Goal: Contribute content

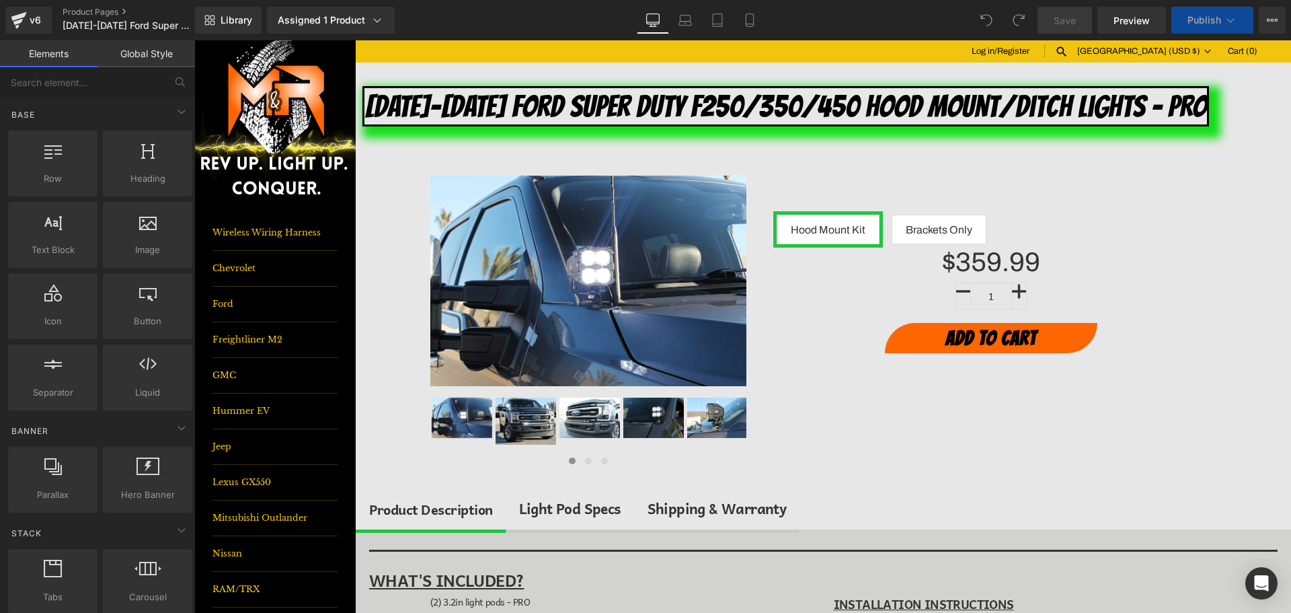
scroll to position [269, 0]
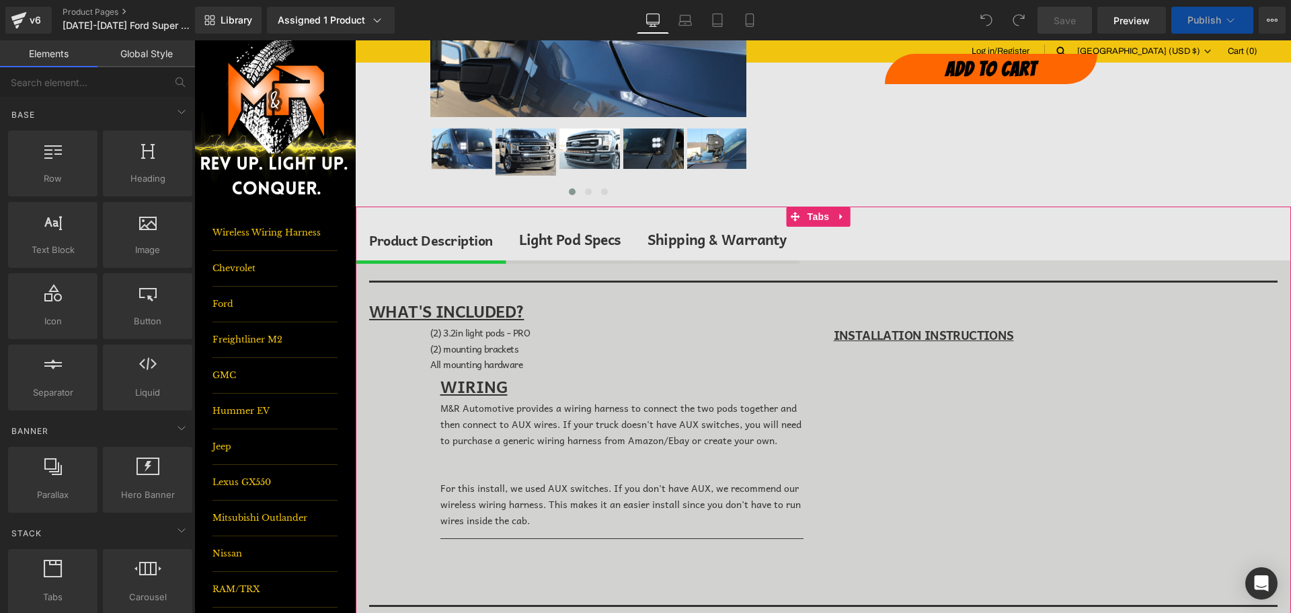
click at [551, 226] on span "Light Pod Specs Text Block" at bounding box center [570, 240] width 129 height 42
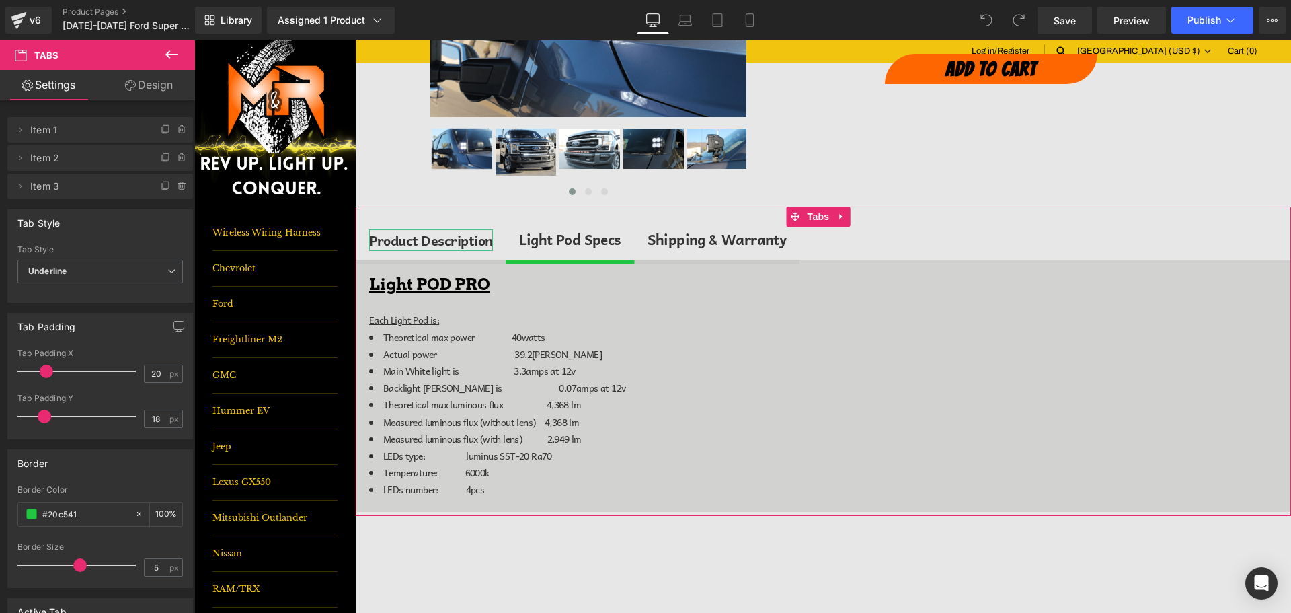
click at [455, 238] on div "Product Description" at bounding box center [431, 240] width 124 height 22
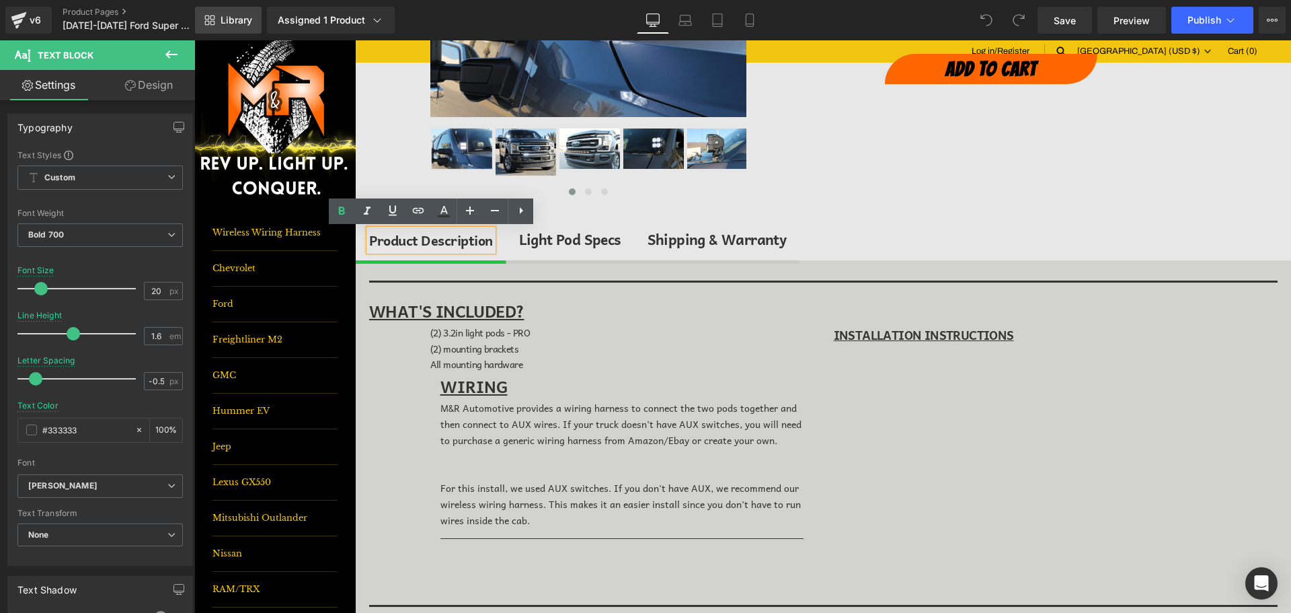
click at [232, 23] on span "Library" at bounding box center [237, 20] width 32 height 12
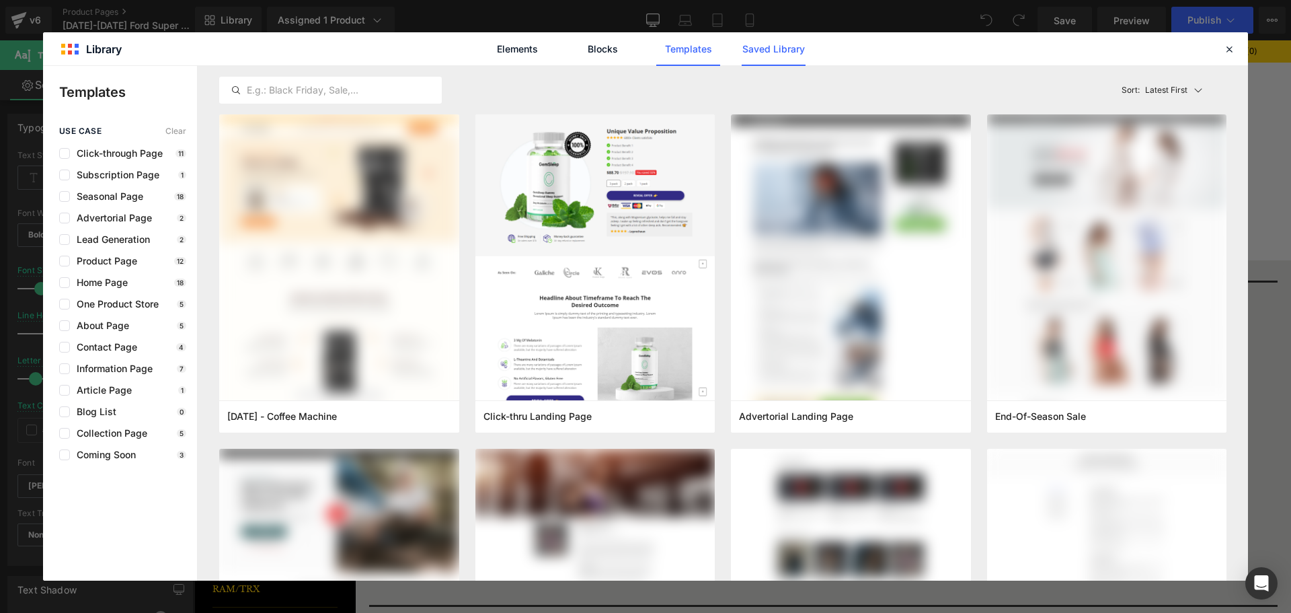
click at [779, 44] on link "Saved Library" at bounding box center [774, 49] width 64 height 34
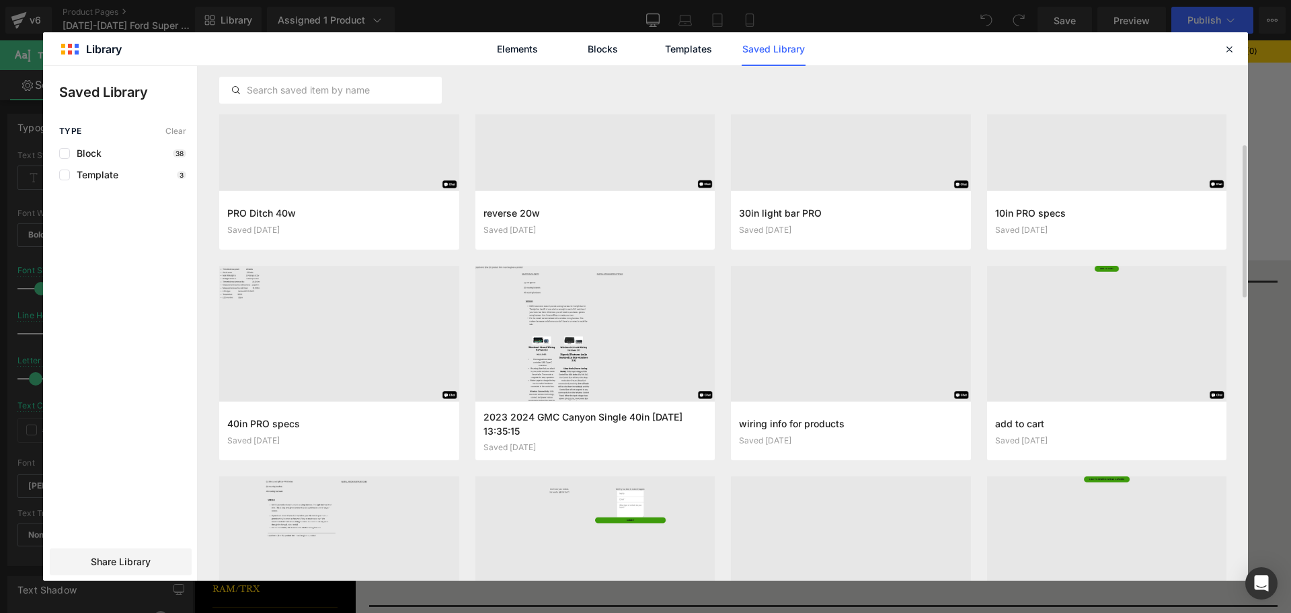
scroll to position [303, 0]
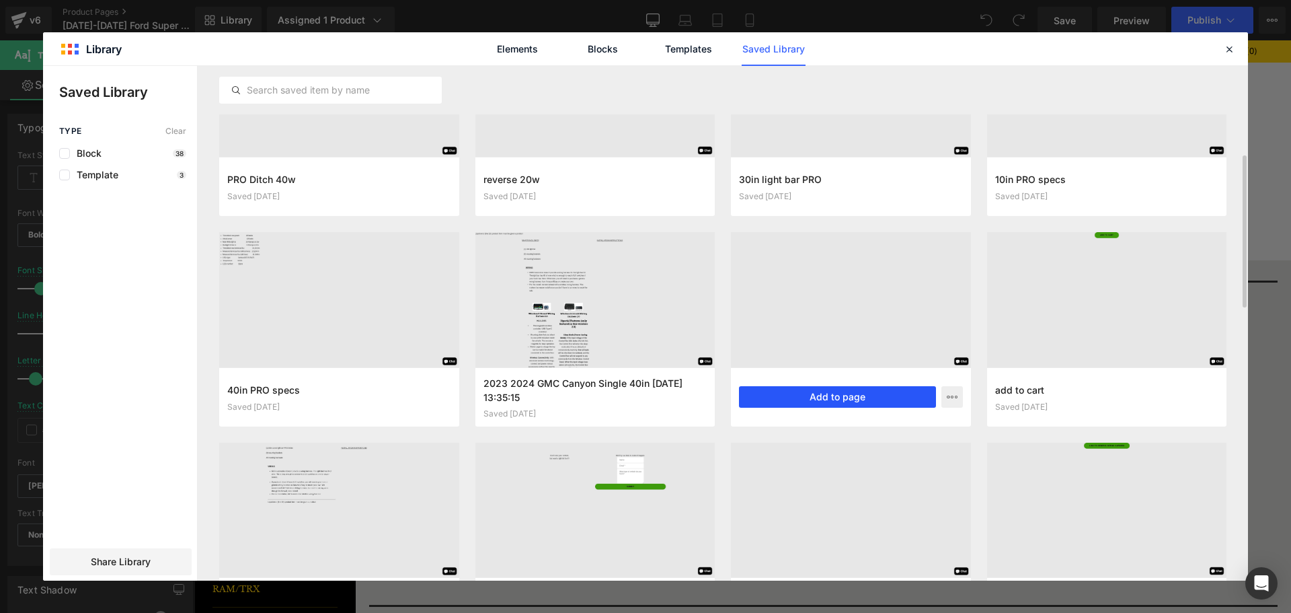
click at [814, 389] on button "Add to page" at bounding box center [837, 397] width 197 height 22
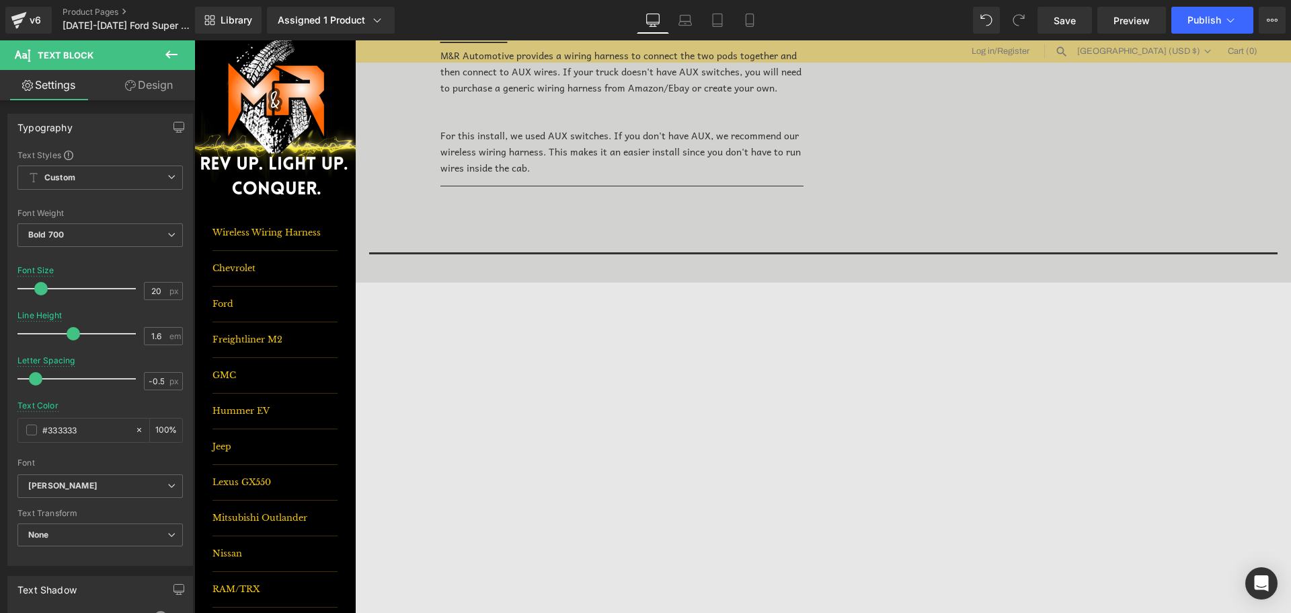
scroll to position [600, 0]
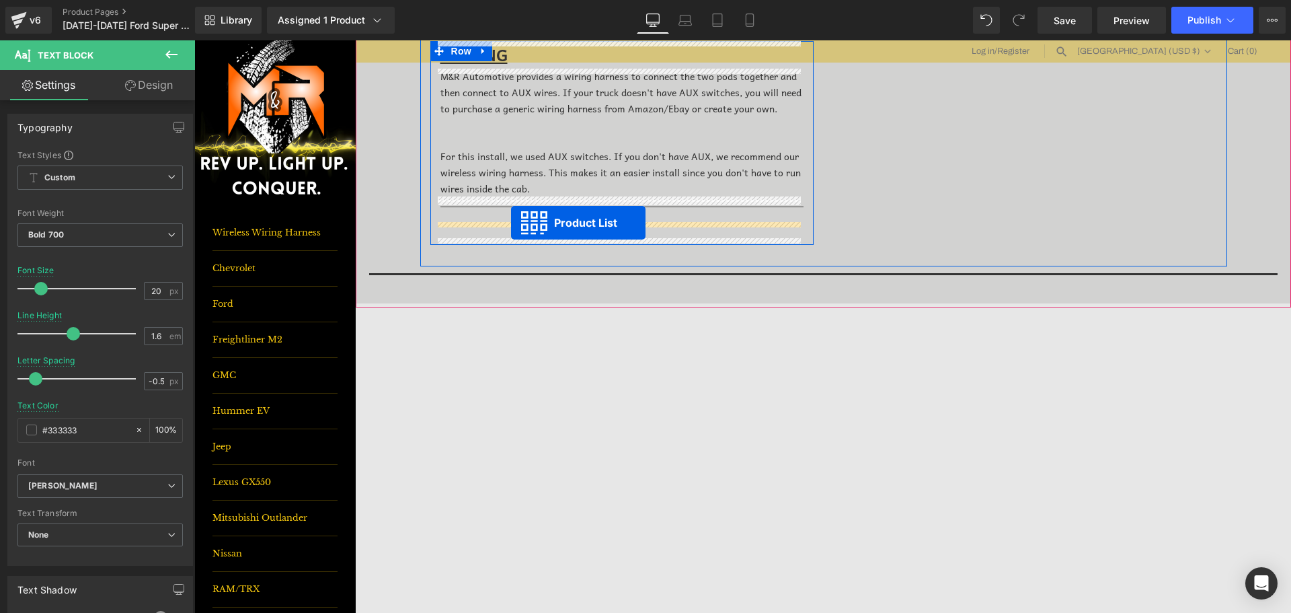
drag, startPoint x: 771, startPoint y: 457, endPoint x: 511, endPoint y: 223, distance: 349.9
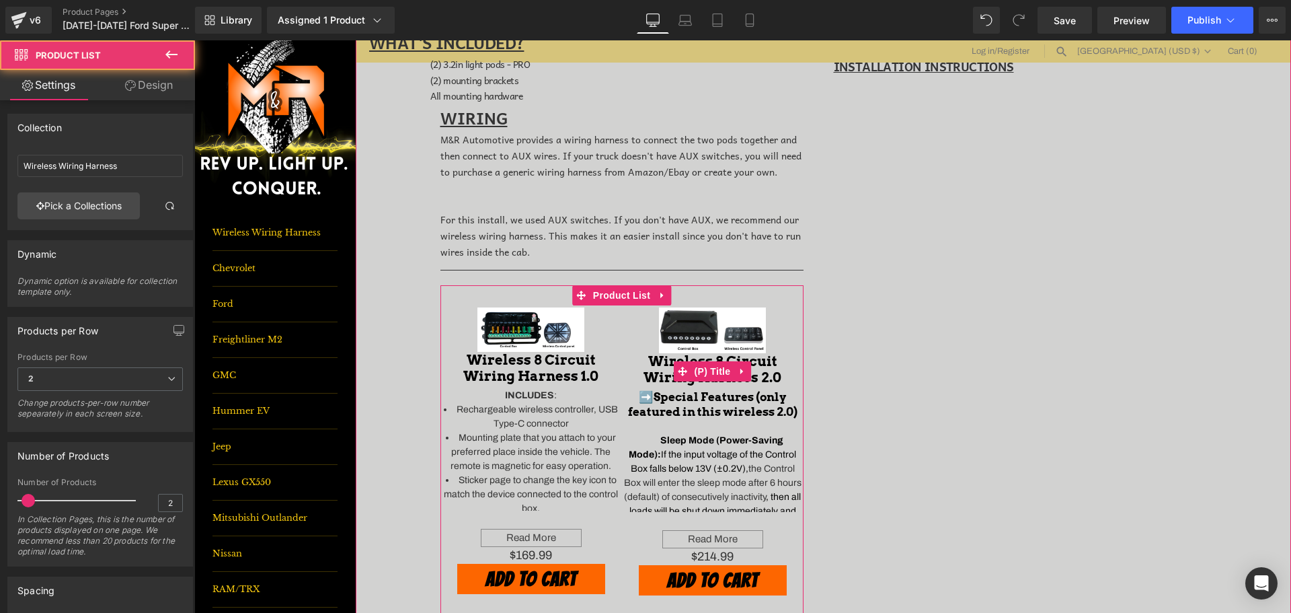
scroll to position [533, 0]
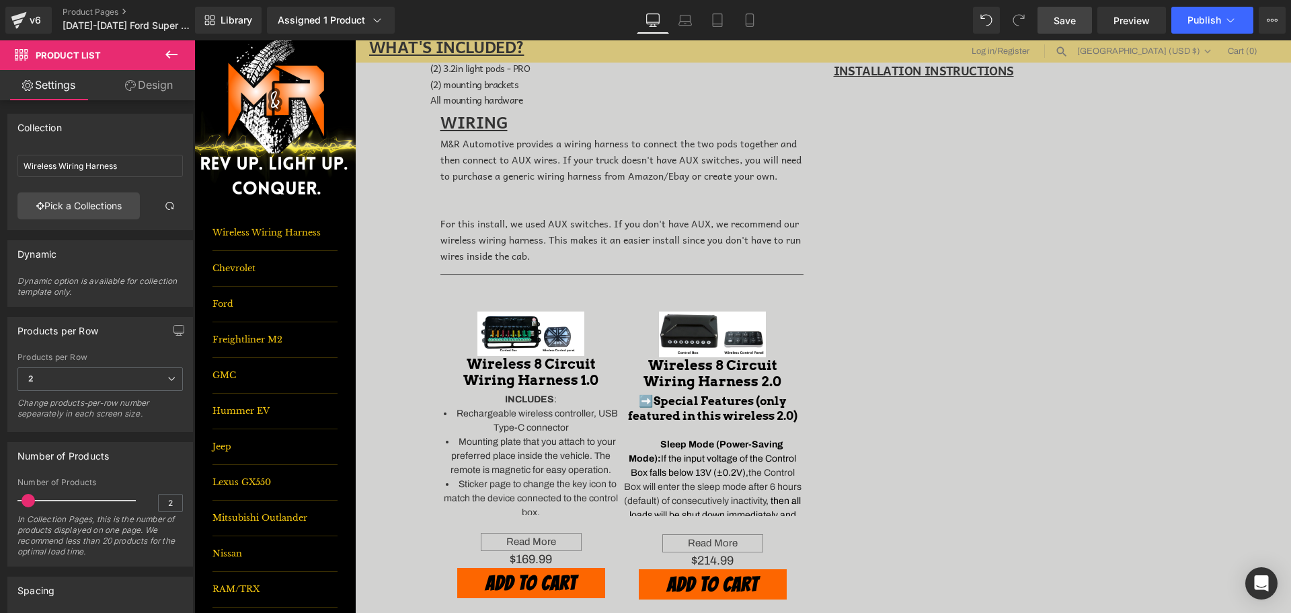
click at [1050, 14] on link "Save" at bounding box center [1065, 20] width 54 height 27
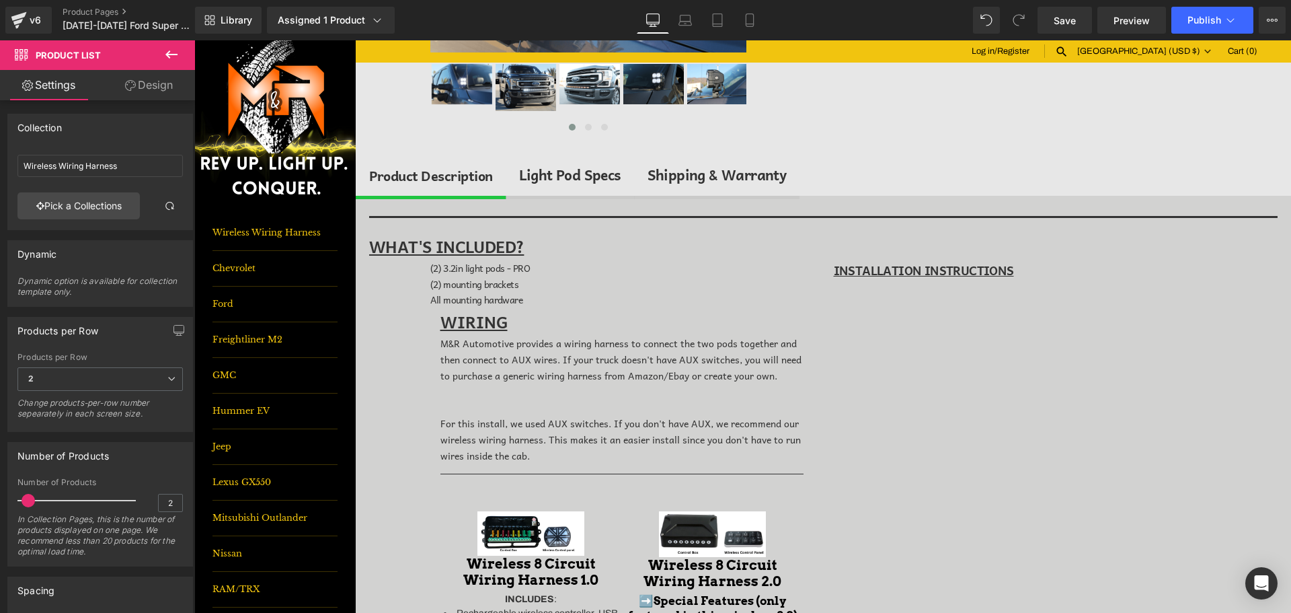
scroll to position [324, 0]
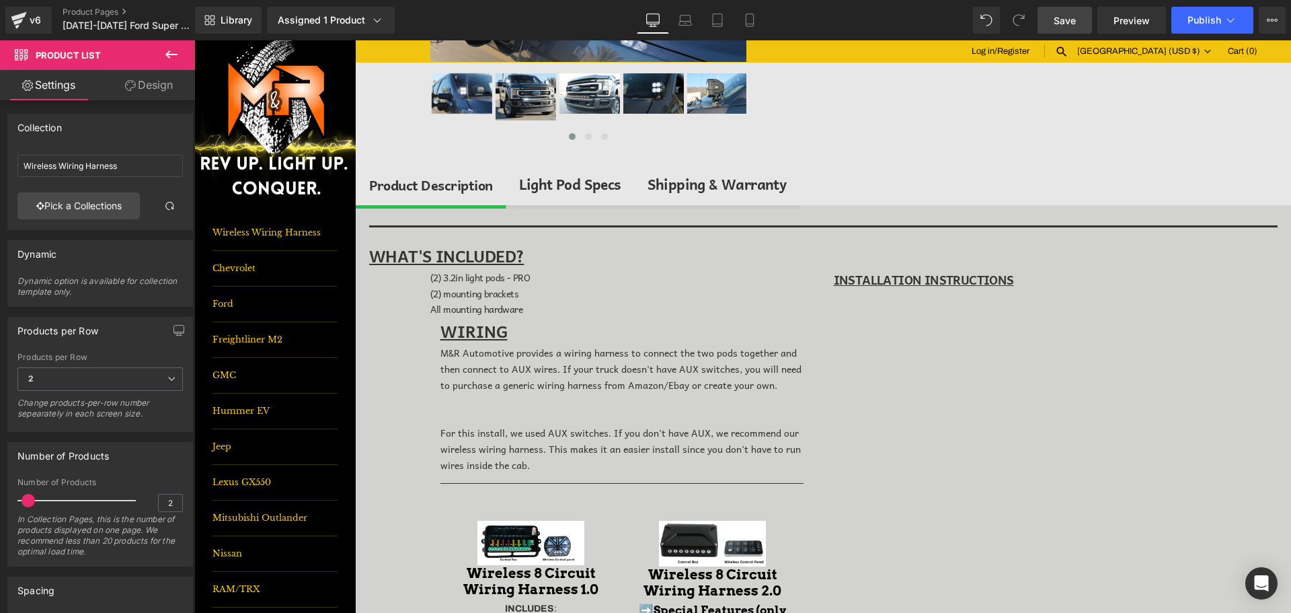
click at [1062, 24] on span "Save" at bounding box center [1065, 20] width 22 height 14
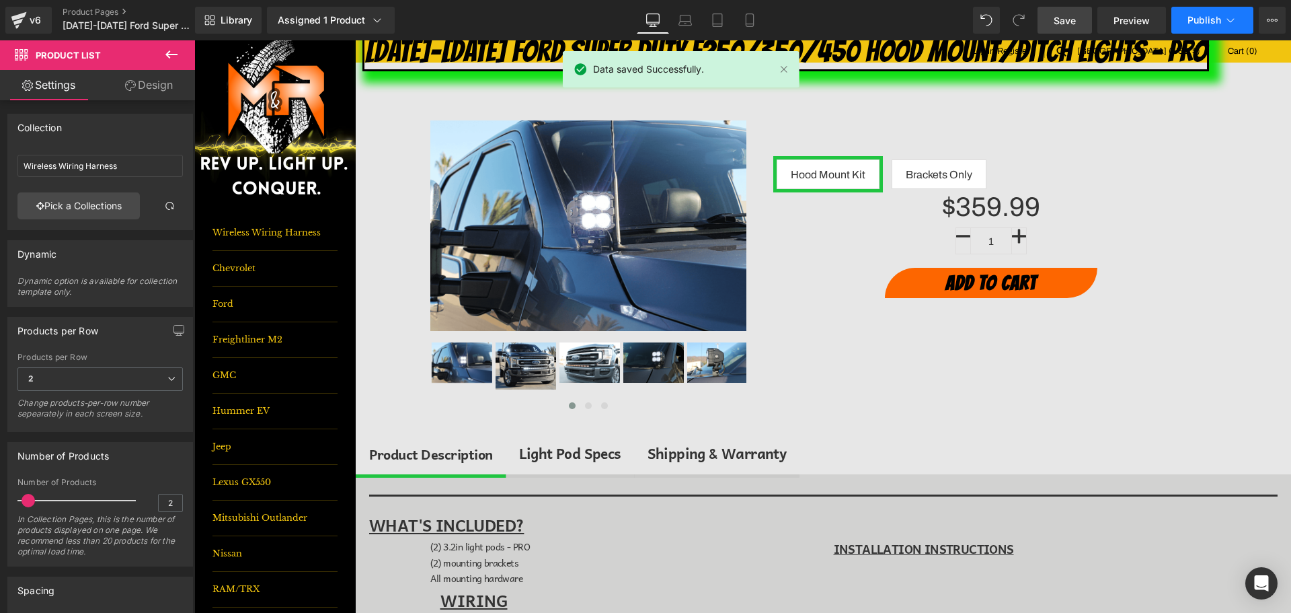
click at [1200, 20] on span "Publish" at bounding box center [1205, 20] width 34 height 11
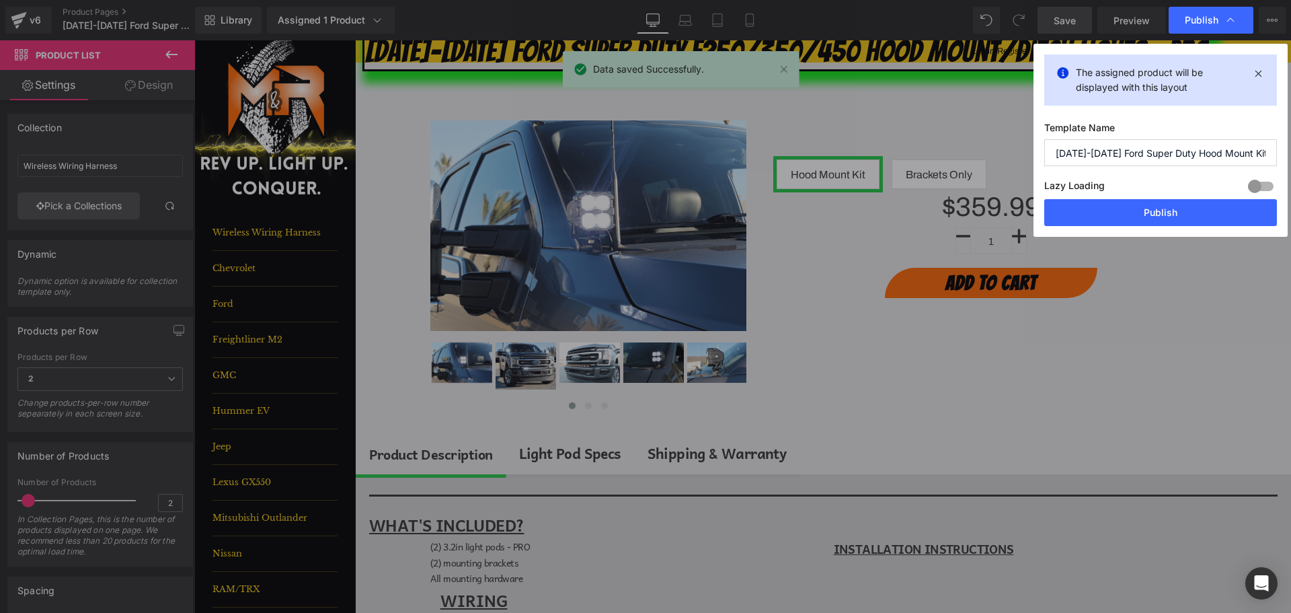
click at [1167, 192] on div "Lazy Loading Build Upgrade plan to unlock" at bounding box center [1160, 188] width 233 height 22
click at [1167, 212] on button "Publish" at bounding box center [1160, 212] width 233 height 27
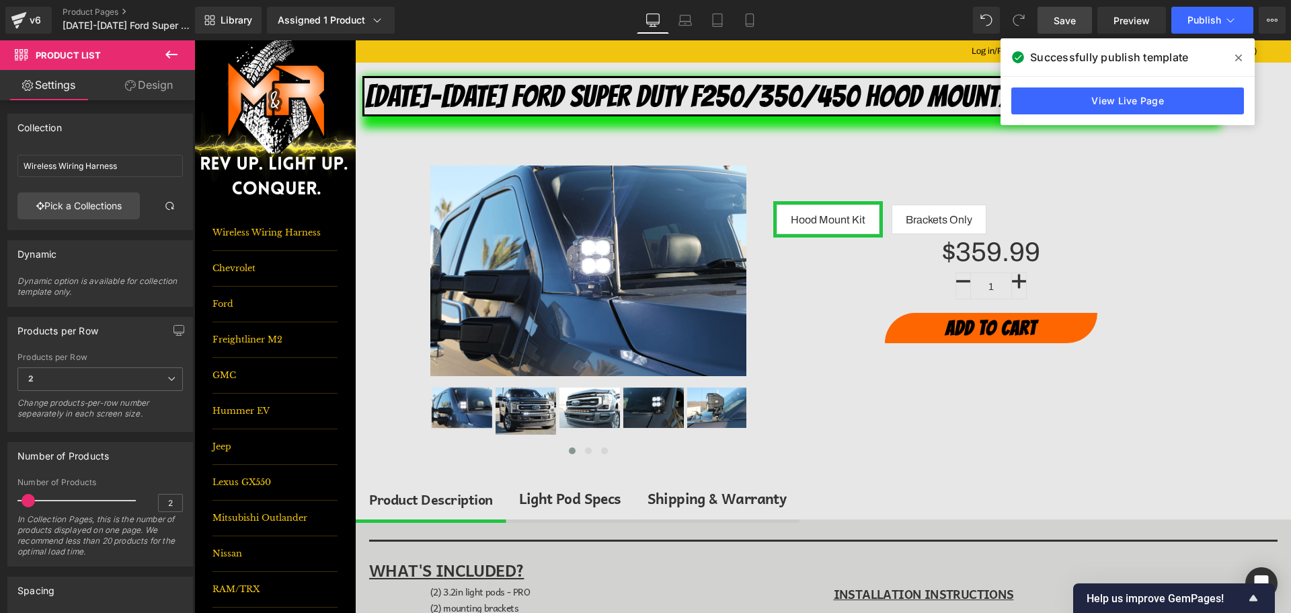
scroll to position [0, 0]
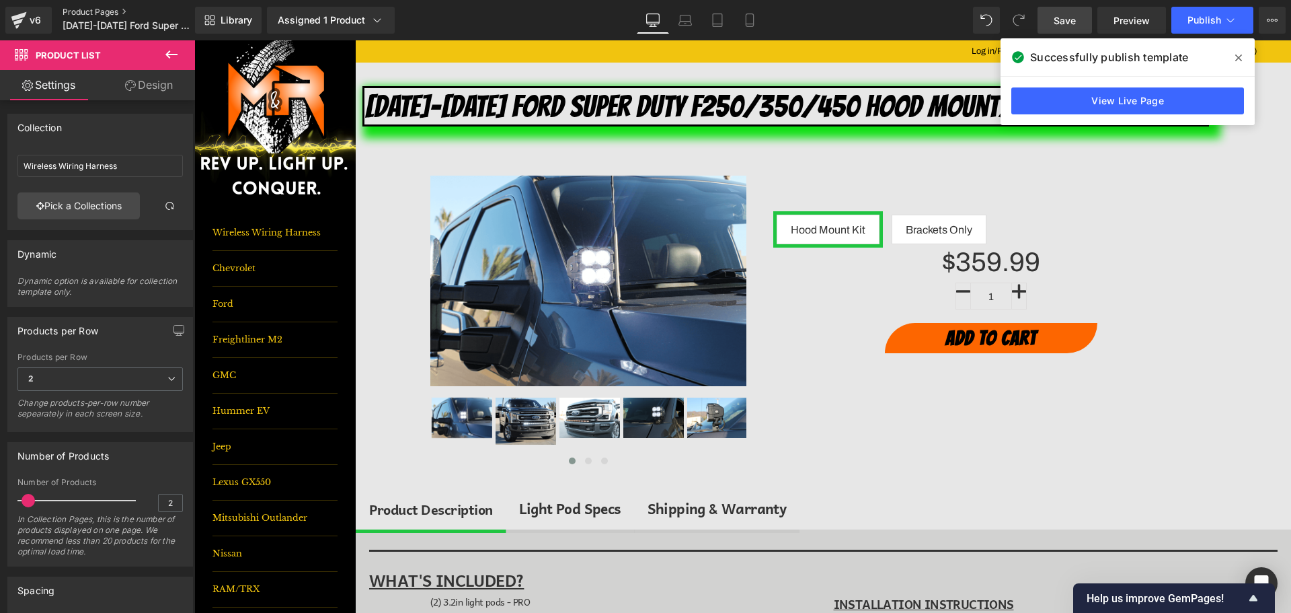
click at [117, 11] on link "Product Pages" at bounding box center [140, 12] width 155 height 11
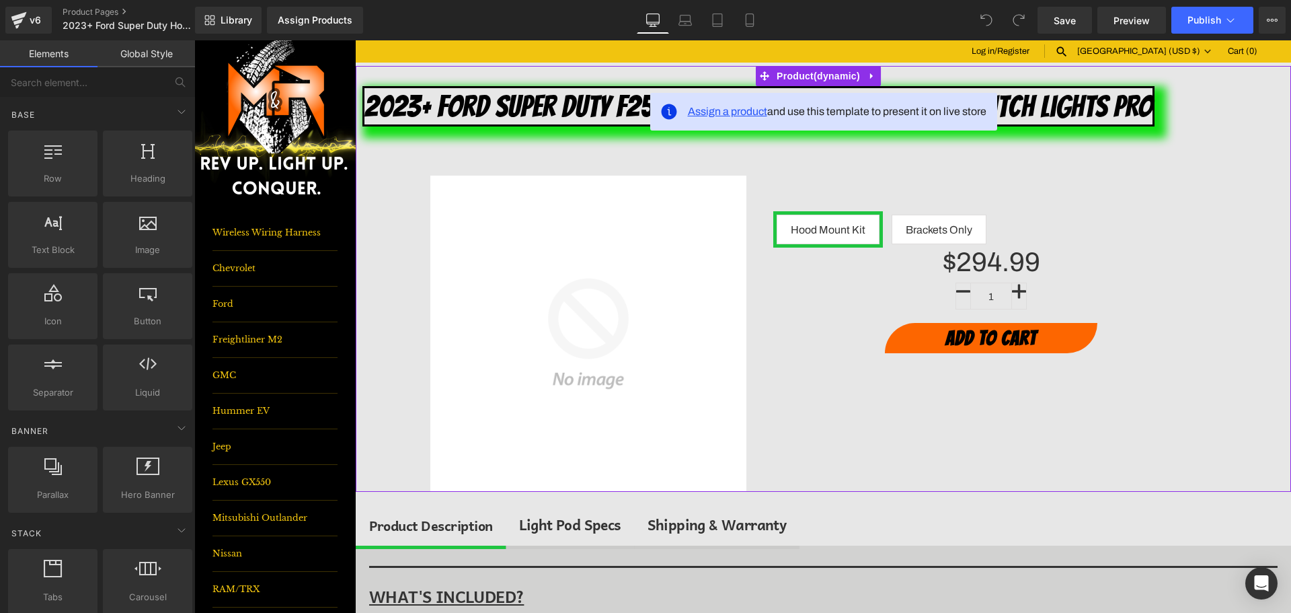
click at [732, 112] on span "Assign a product" at bounding box center [727, 111] width 79 height 11
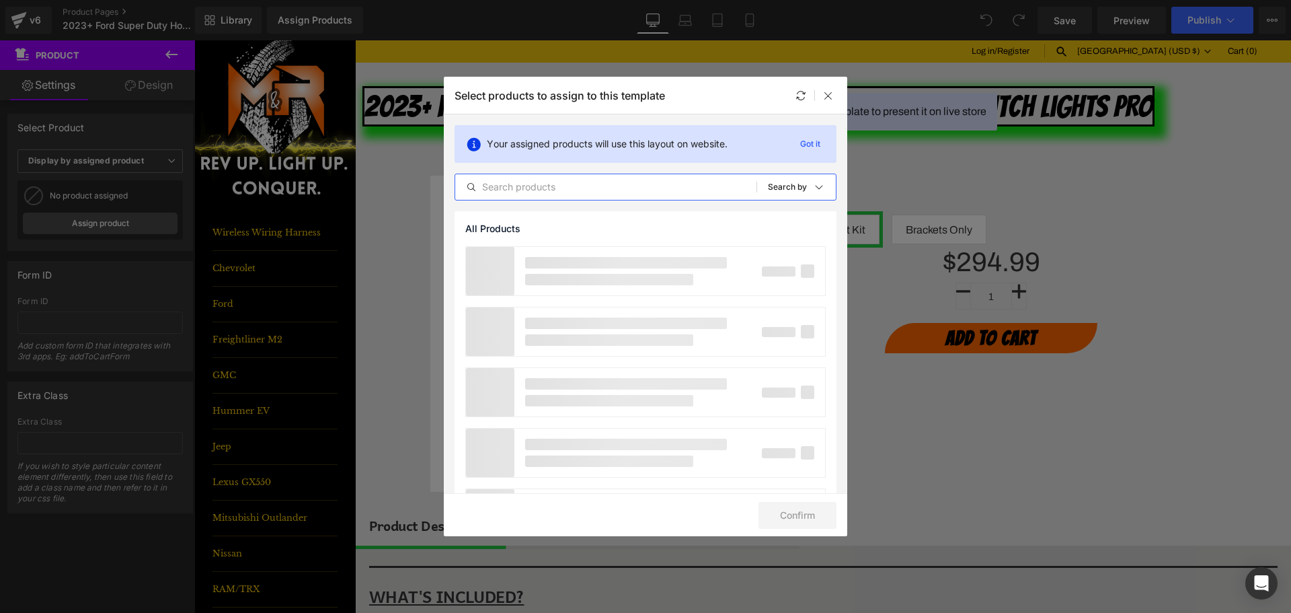
click at [659, 193] on input "text" at bounding box center [605, 187] width 301 height 16
type input "super duty"
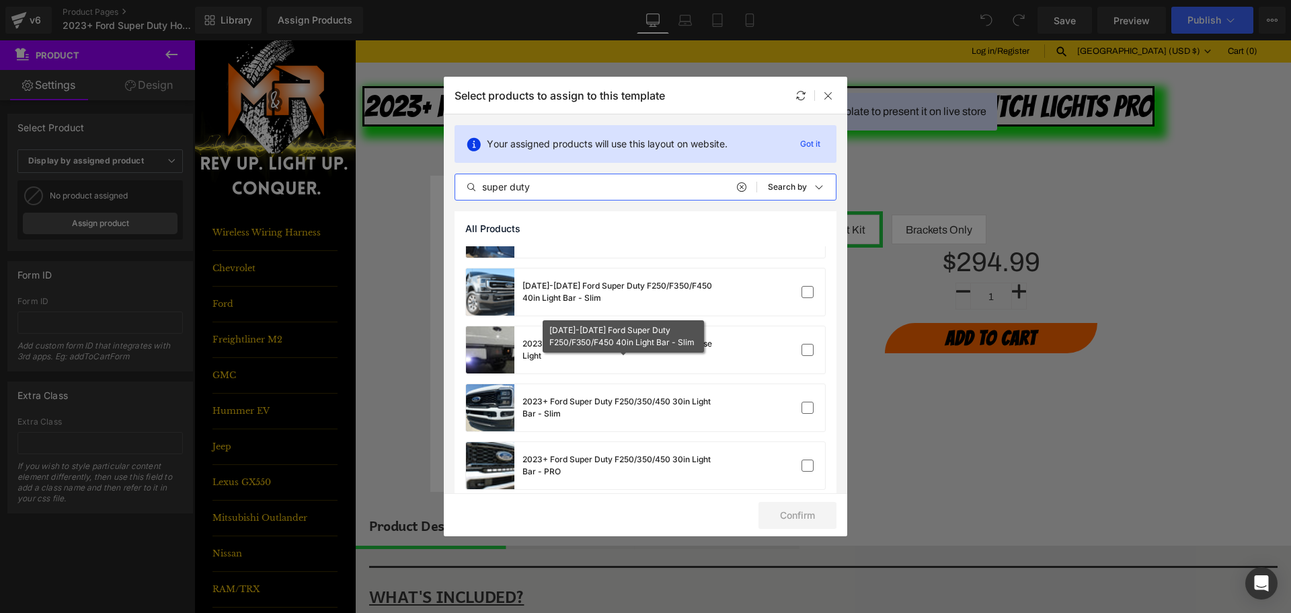
scroll to position [269, 0]
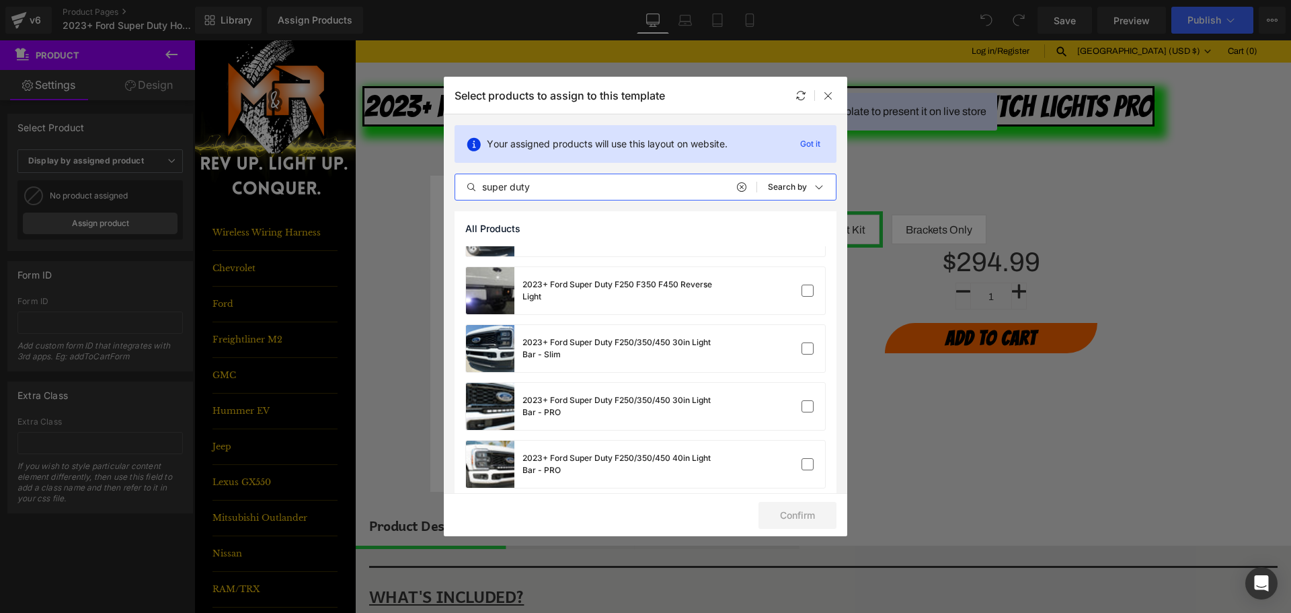
click at [585, 191] on input "super duty" at bounding box center [605, 187] width 301 height 16
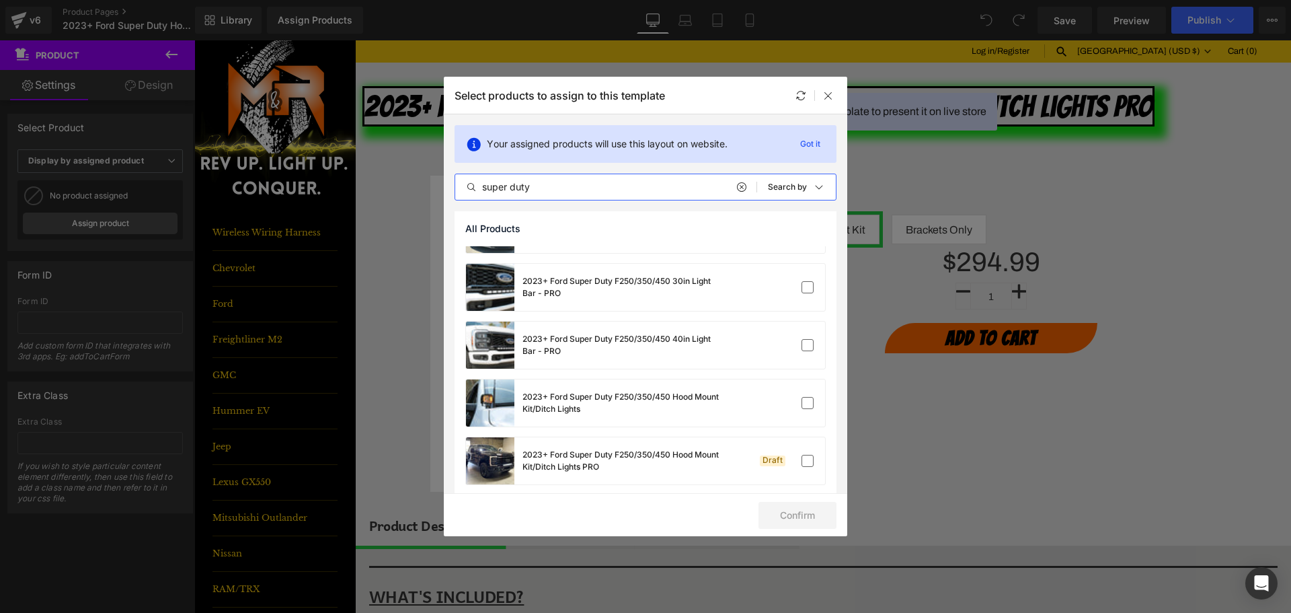
scroll to position [399, 0]
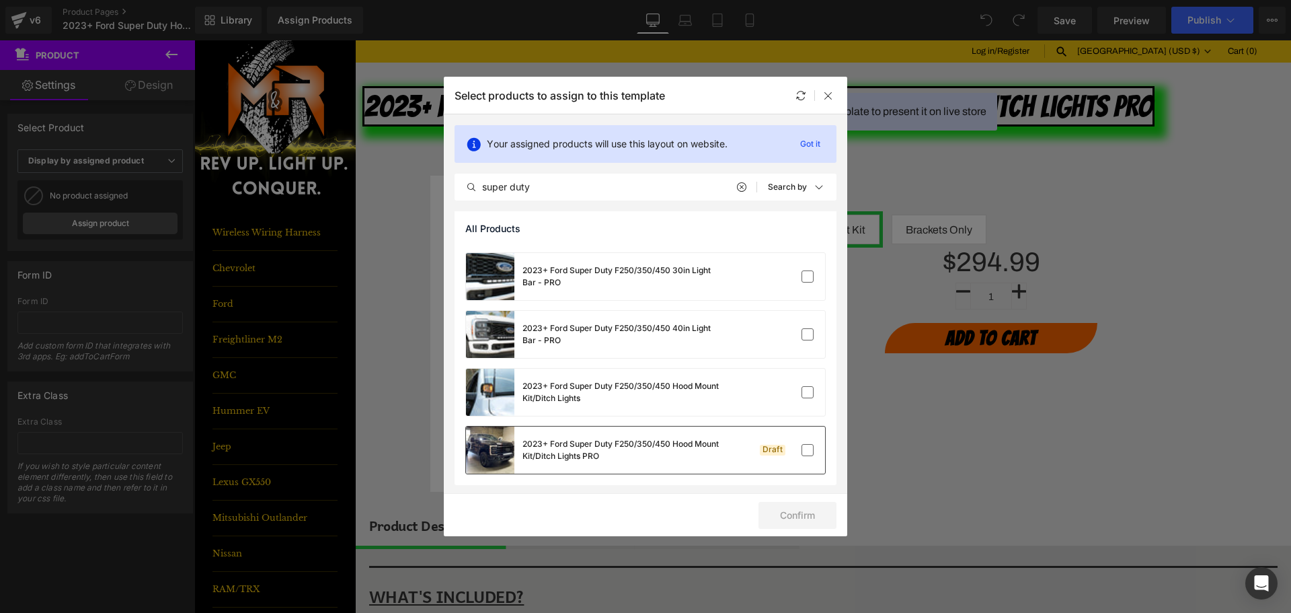
click at [633, 448] on div "2023+ Ford Super Duty F250/350/450 Hood Mount Kit/Ditch Lights PRO" at bounding box center [623, 450] width 202 height 24
click at [802, 510] on button "Confirm" at bounding box center [798, 515] width 78 height 27
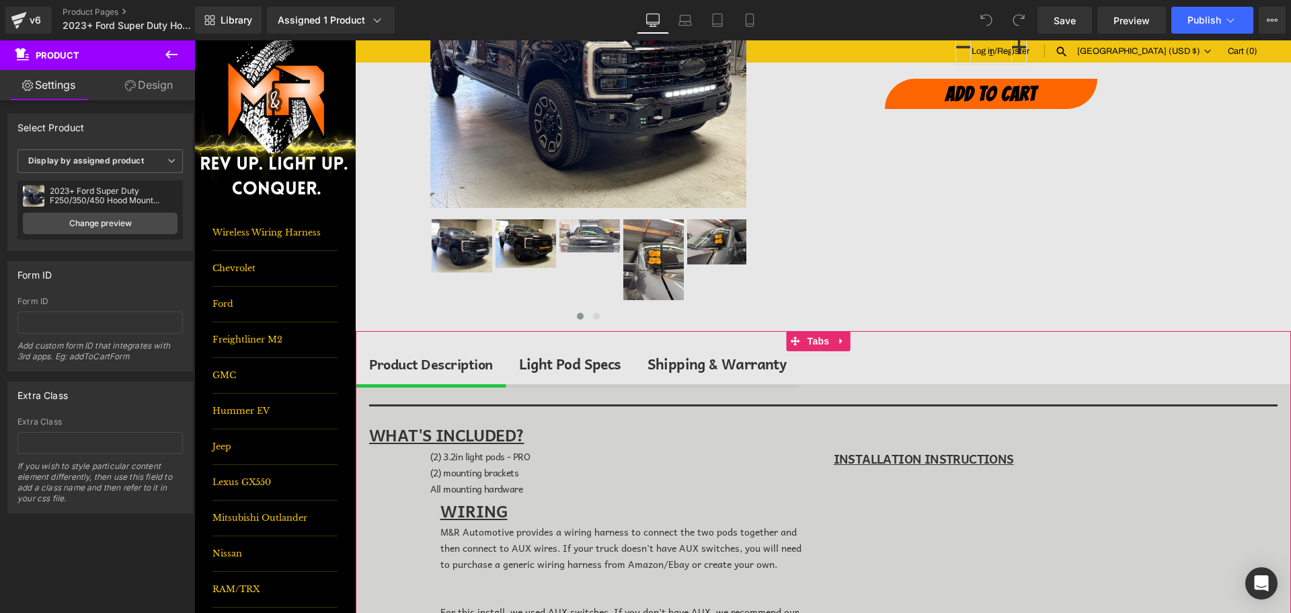
scroll to position [403, 0]
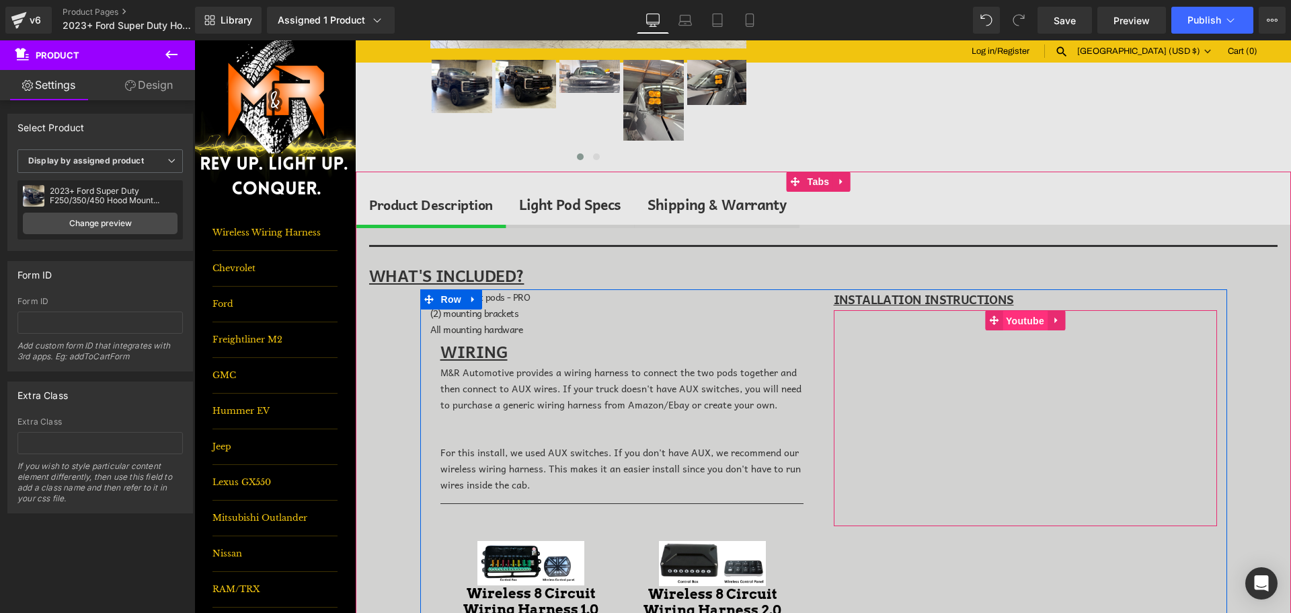
click at [1020, 315] on span "Youtube" at bounding box center [1025, 321] width 45 height 20
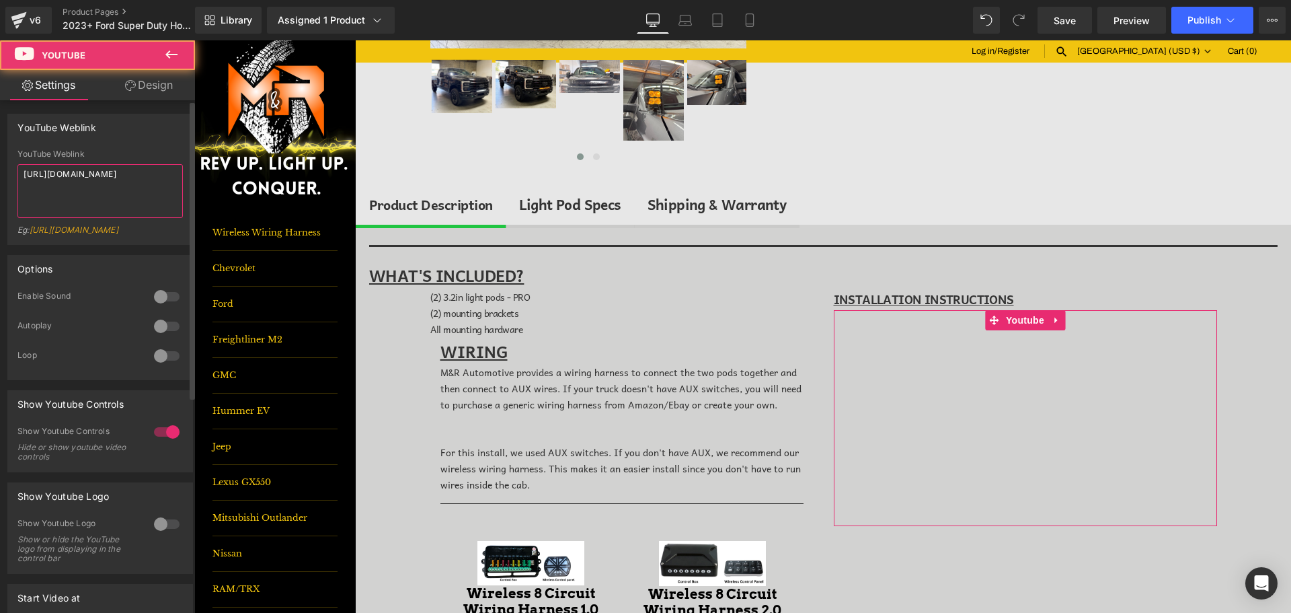
click at [136, 169] on textarea "[URL][DOMAIN_NAME]" at bounding box center [99, 191] width 165 height 54
click at [135, 169] on textarea "[URL][DOMAIN_NAME]" at bounding box center [99, 191] width 165 height 54
paste textarea "r-hYby4vtnc"
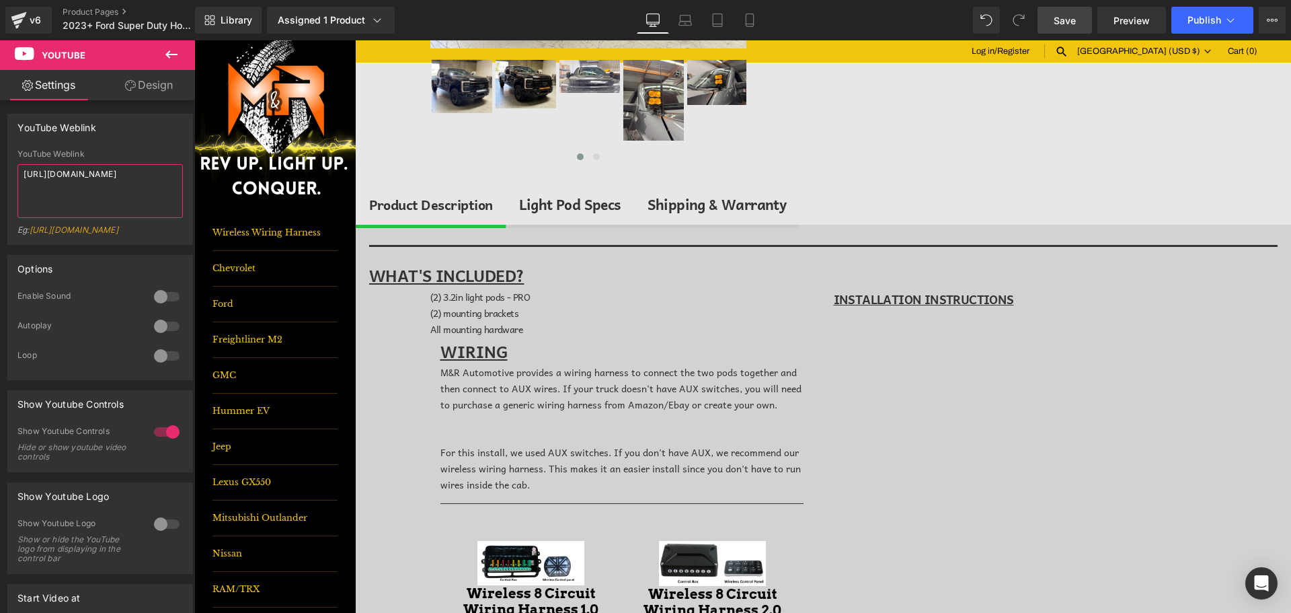
type textarea "[URL][DOMAIN_NAME]"
click at [1060, 13] on span "Save" at bounding box center [1065, 20] width 22 height 14
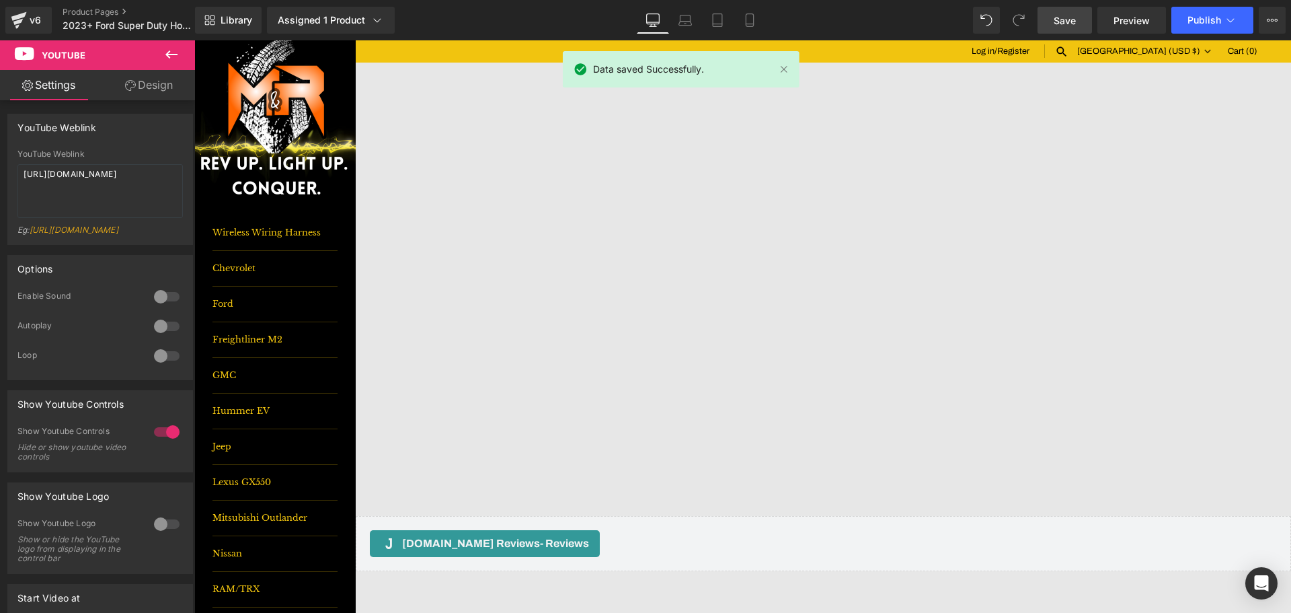
scroll to position [1681, 0]
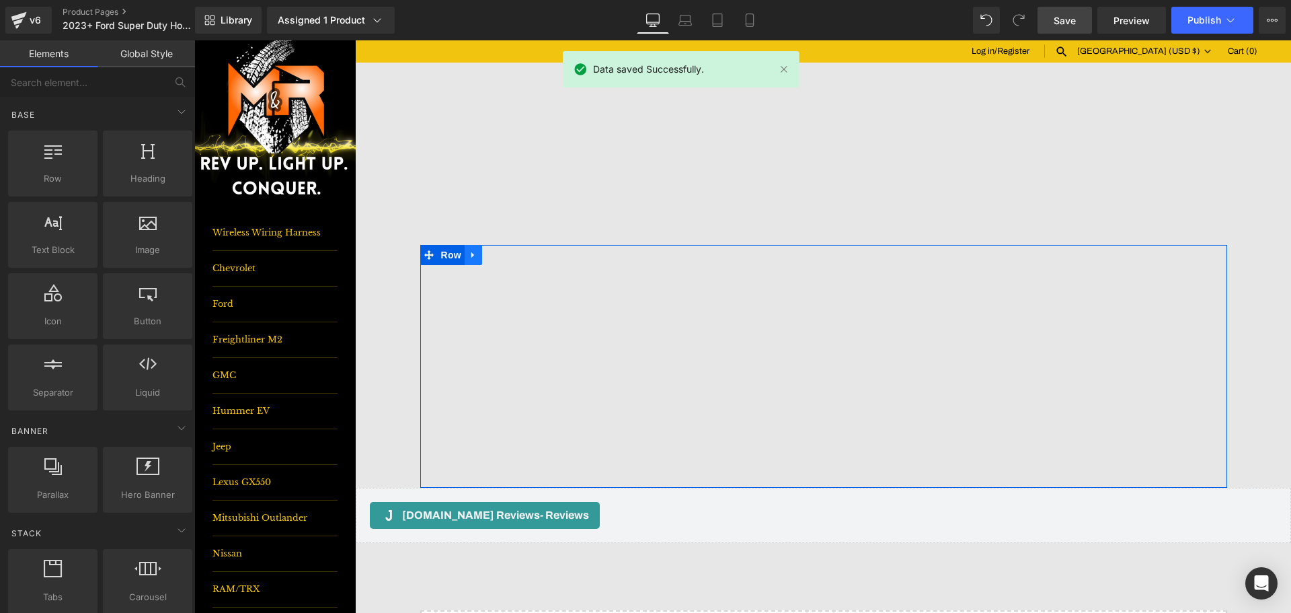
click at [469, 256] on icon at bounding box center [473, 255] width 9 height 10
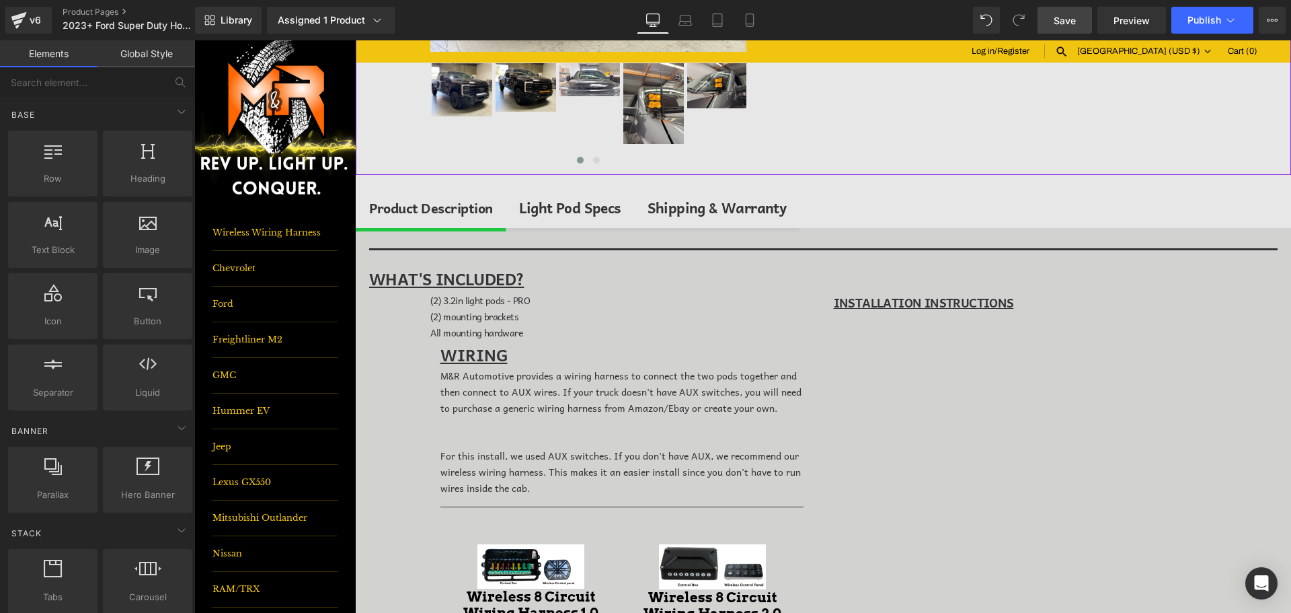
scroll to position [403, 0]
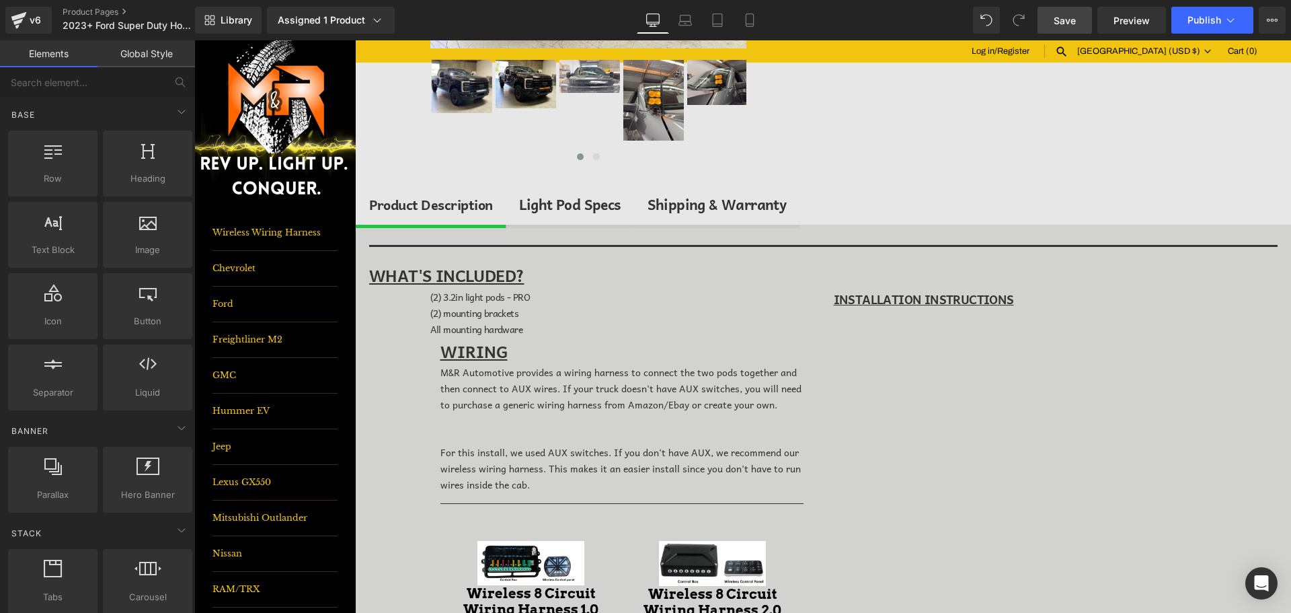
click at [1072, 17] on span "Save" at bounding box center [1065, 20] width 22 height 14
click at [1205, 24] on span "Publish" at bounding box center [1205, 20] width 34 height 11
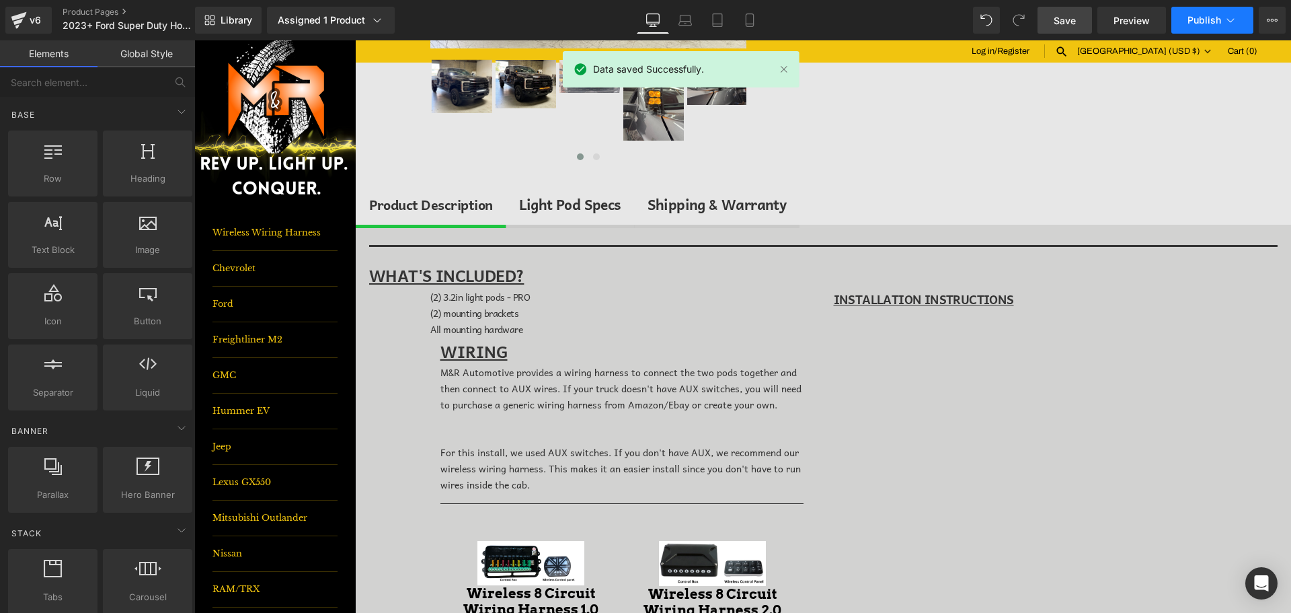
click at [1196, 15] on span "Publish" at bounding box center [1205, 20] width 34 height 11
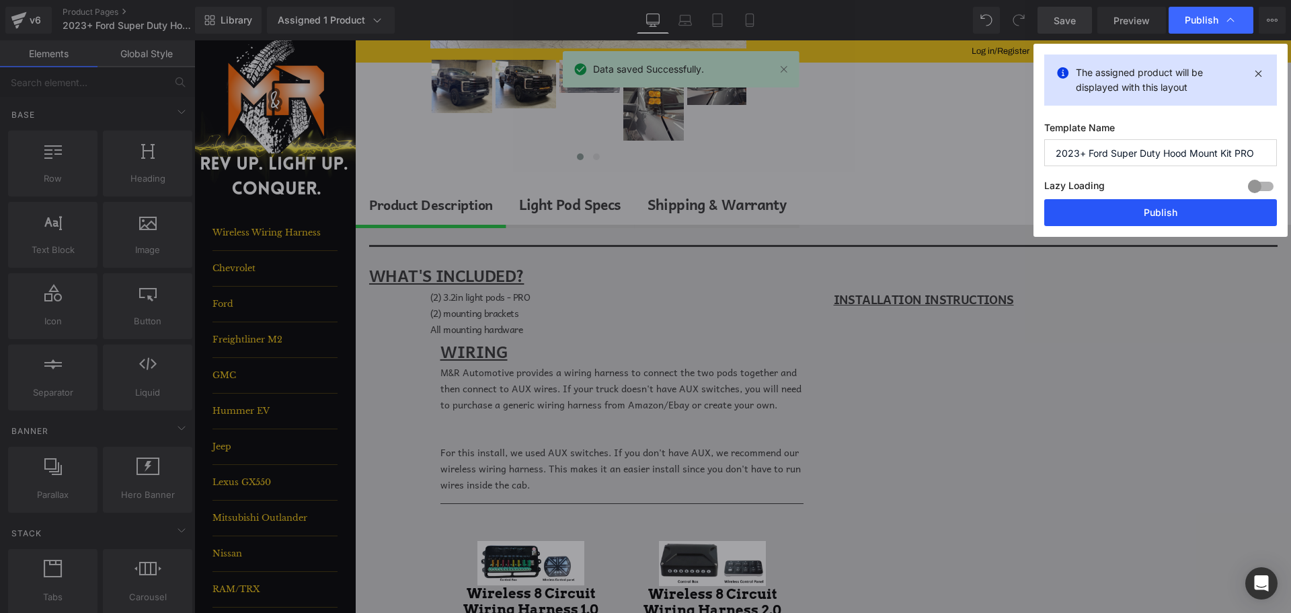
click at [1190, 205] on button "Publish" at bounding box center [1160, 212] width 233 height 27
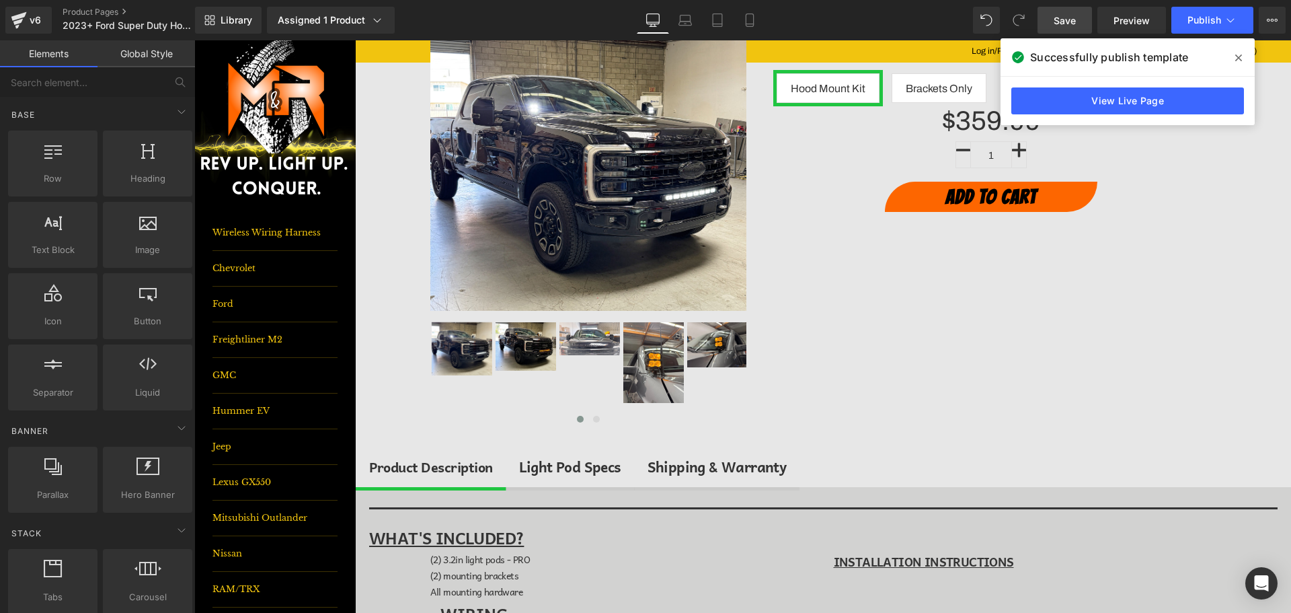
scroll to position [134, 0]
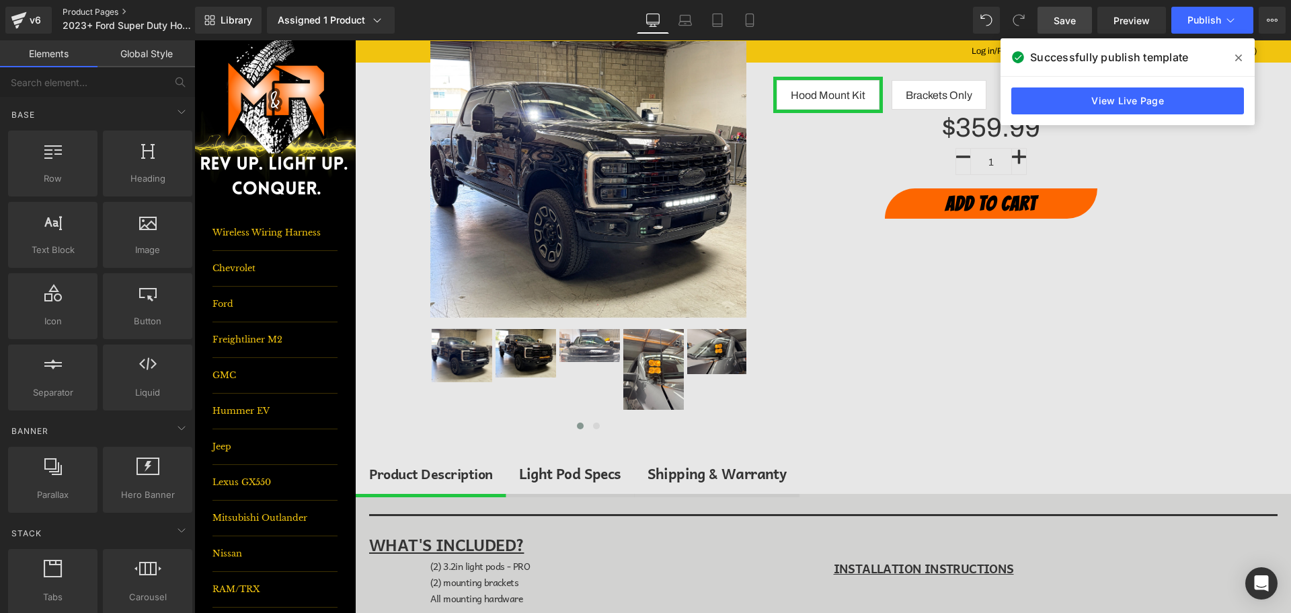
click at [95, 13] on link "Product Pages" at bounding box center [140, 12] width 155 height 11
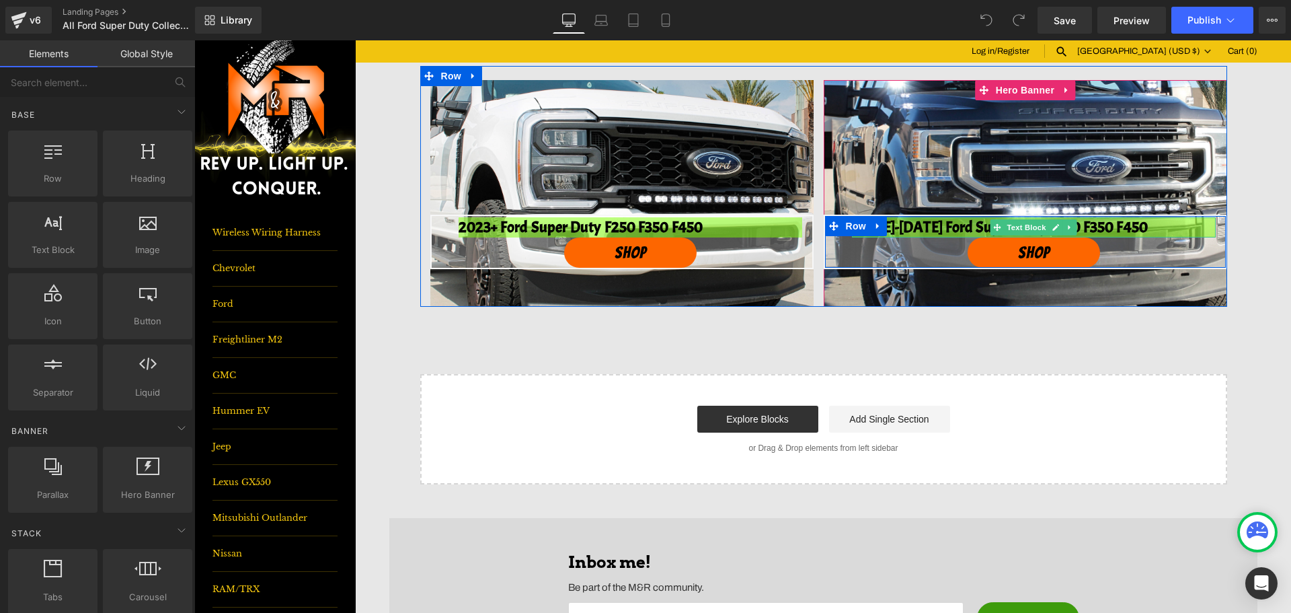
click at [933, 229] on strong "2020-2022 Ford Super Duty F250 F350 F450" at bounding box center [1000, 227] width 296 height 20
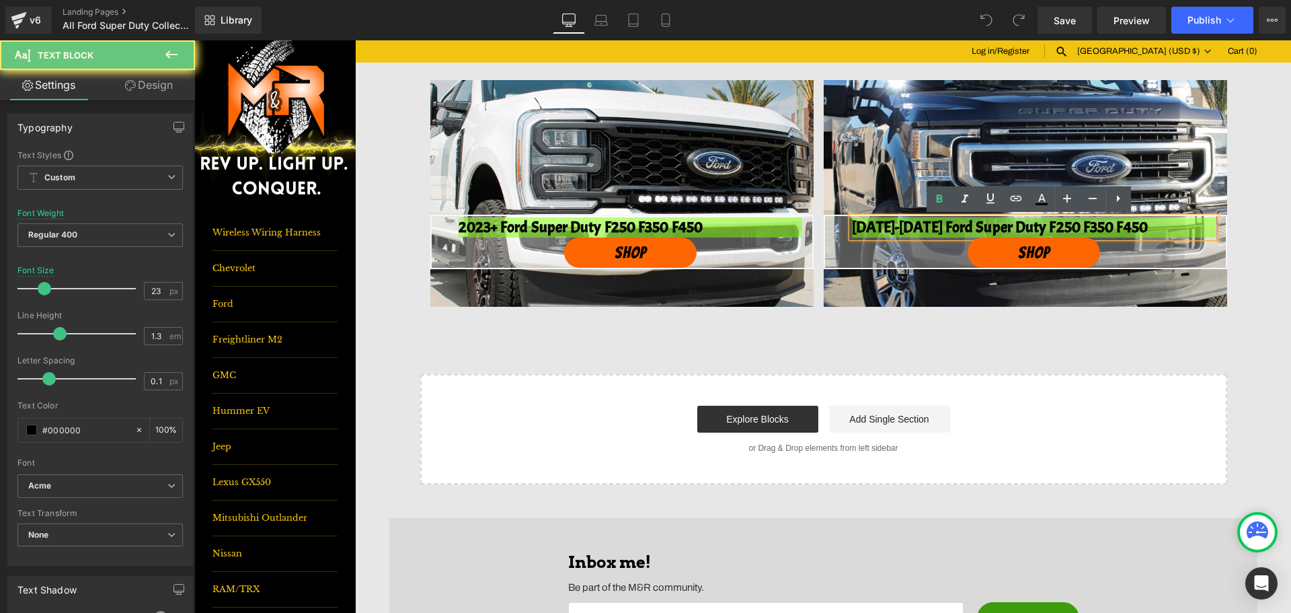
click at [913, 232] on strong "2020-2022 Ford Super Duty F250 F350 F450" at bounding box center [1000, 227] width 296 height 20
click at [903, 230] on strong "2020-2022 Ford Super Duty F250 F350 F450" at bounding box center [1000, 227] width 296 height 20
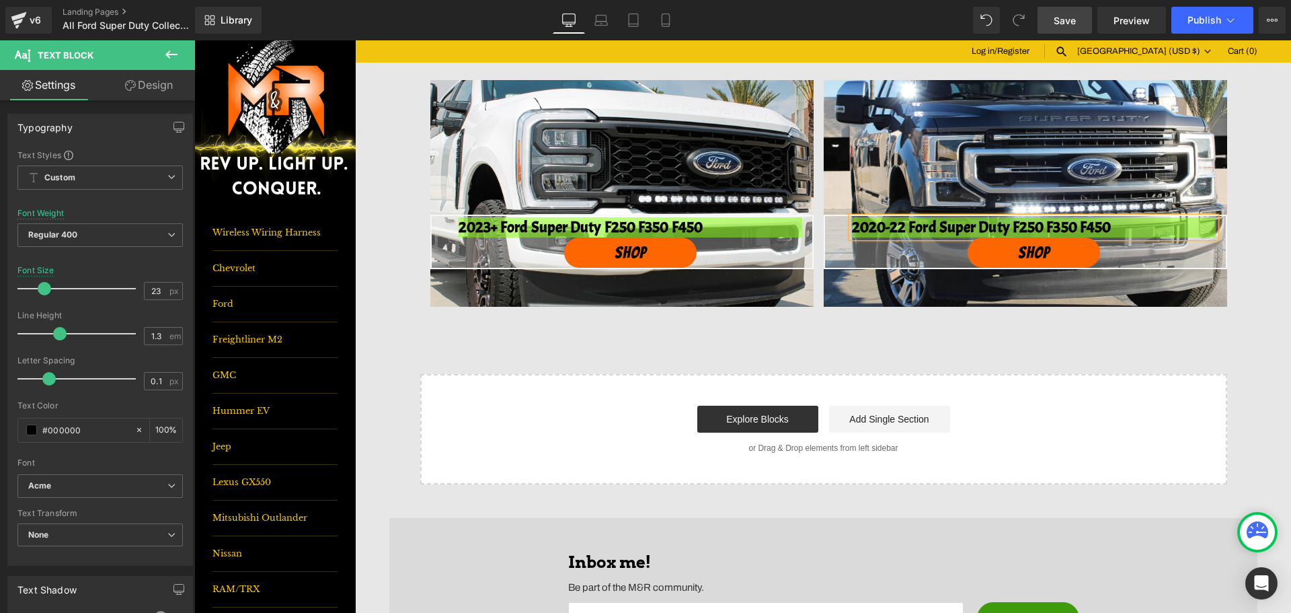
click at [1066, 8] on link "Save" at bounding box center [1065, 20] width 54 height 27
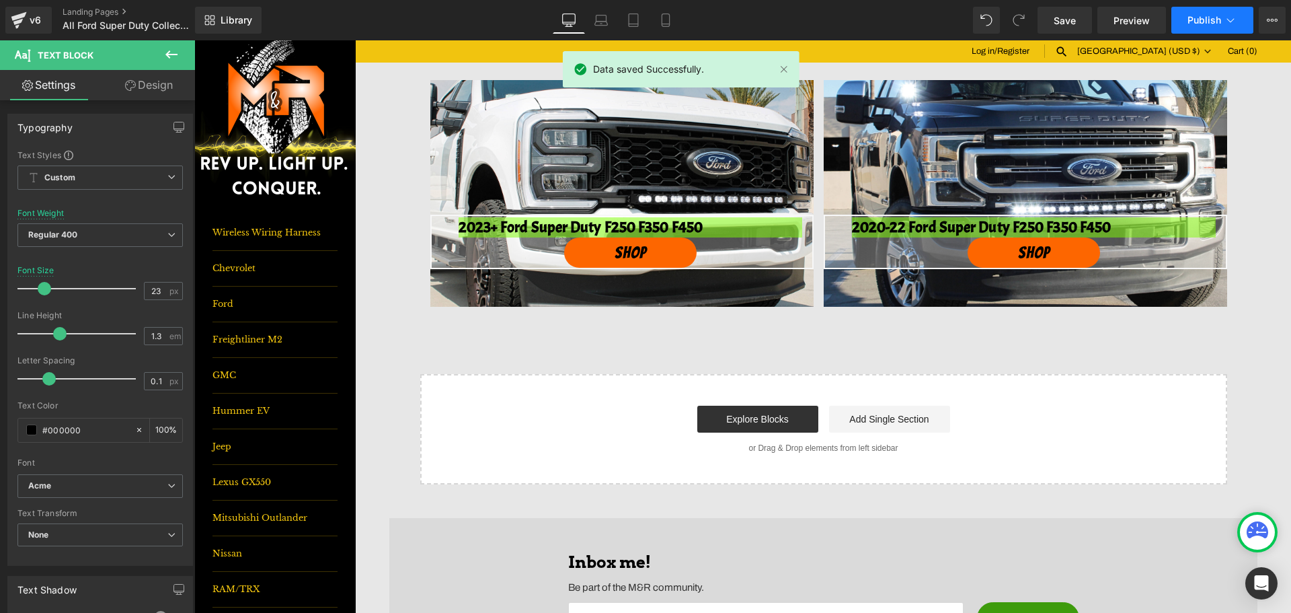
click at [1199, 24] on span "Publish" at bounding box center [1205, 20] width 34 height 11
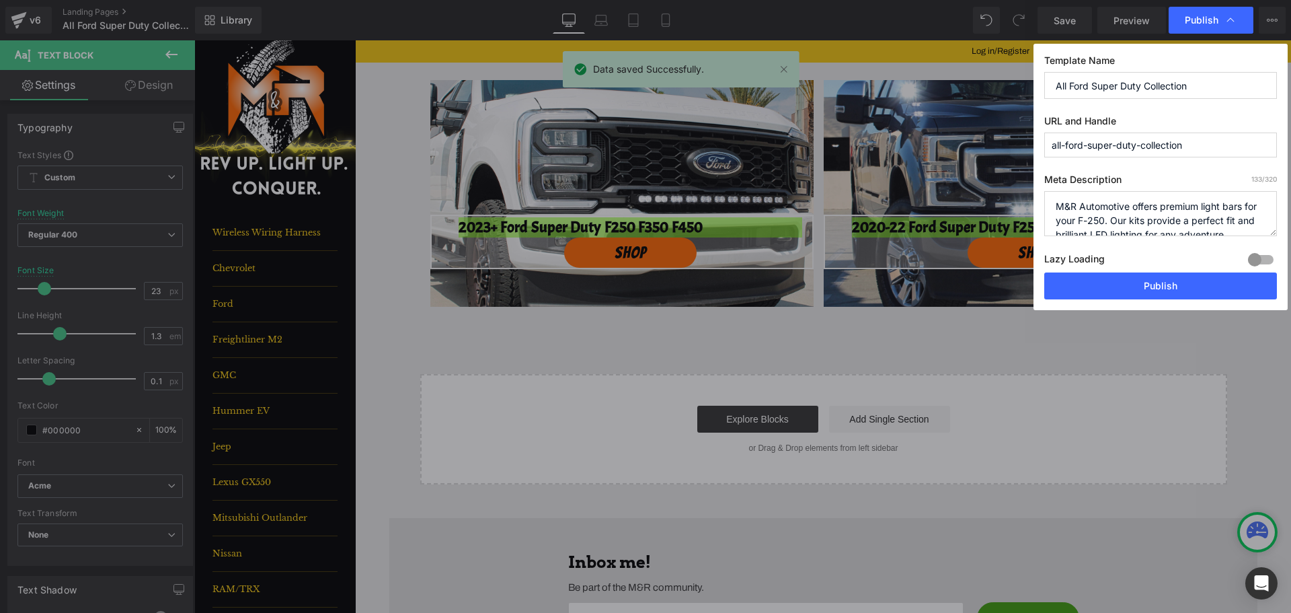
scroll to position [14, 0]
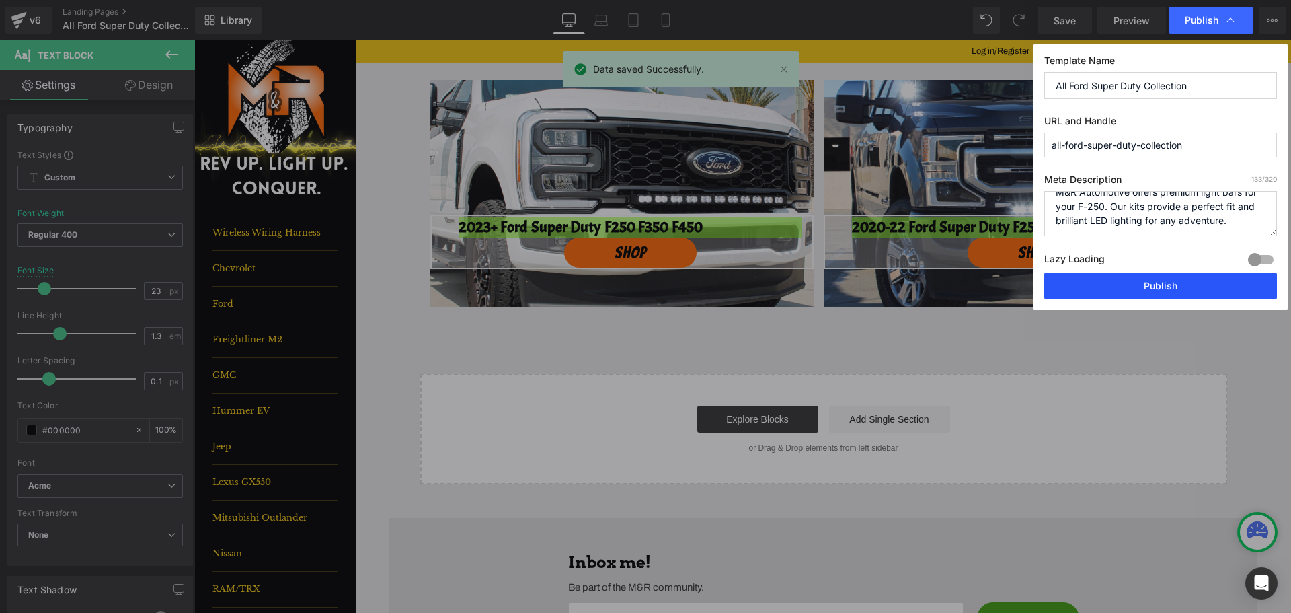
drag, startPoint x: 1175, startPoint y: 286, endPoint x: 477, endPoint y: 137, distance: 713.1
click at [1175, 286] on button "Publish" at bounding box center [1160, 285] width 233 height 27
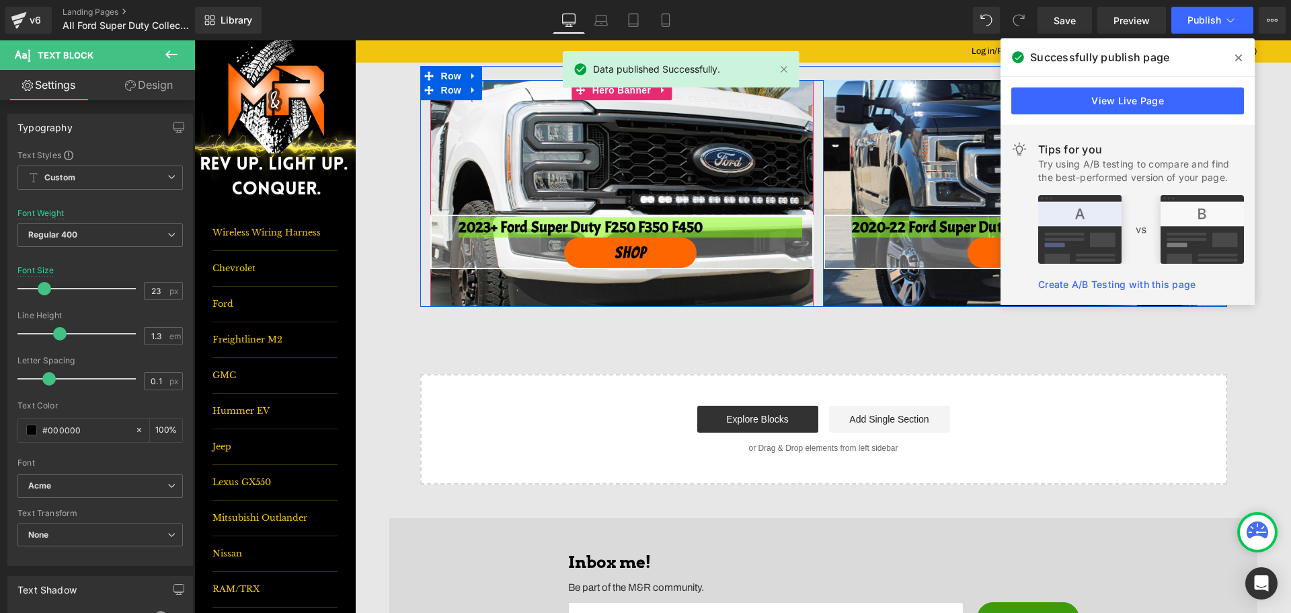
click at [582, 171] on div at bounding box center [621, 193] width 383 height 227
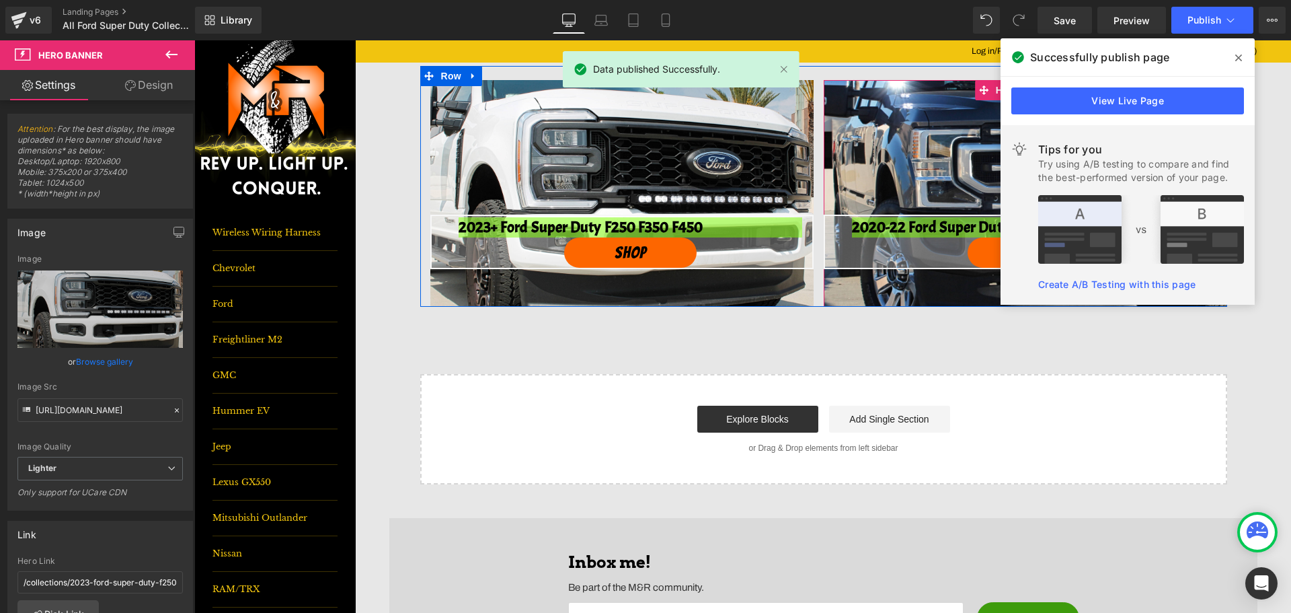
click at [940, 147] on div at bounding box center [1025, 193] width 403 height 227
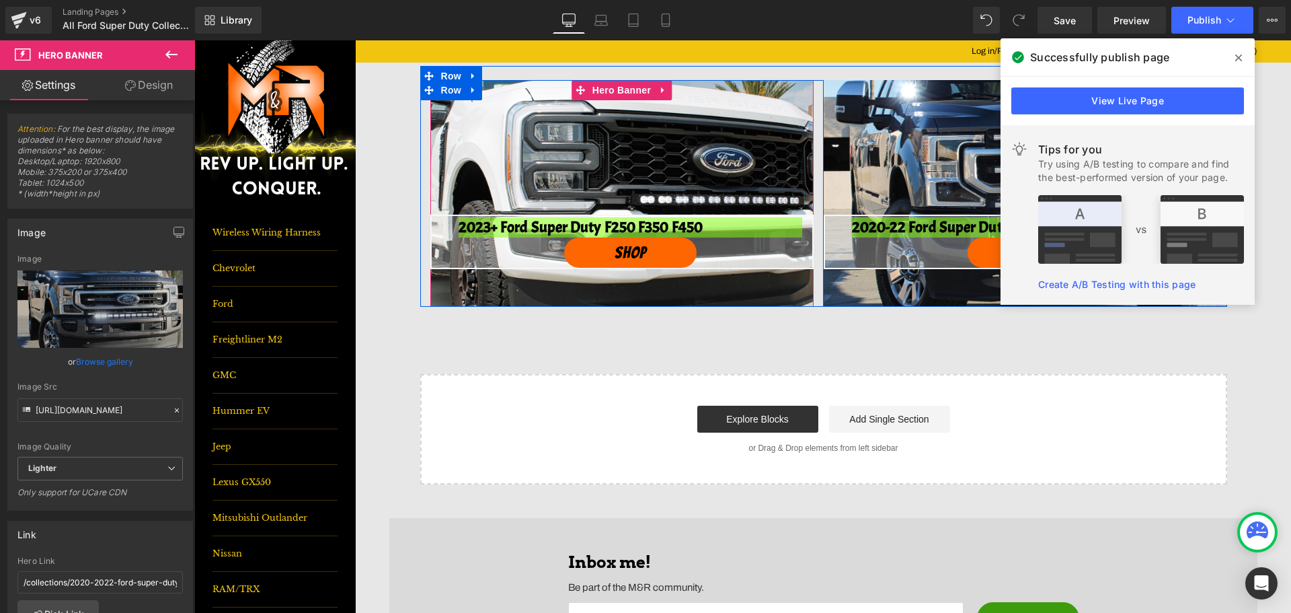
click at [617, 254] on span "Button" at bounding box center [630, 252] width 31 height 16
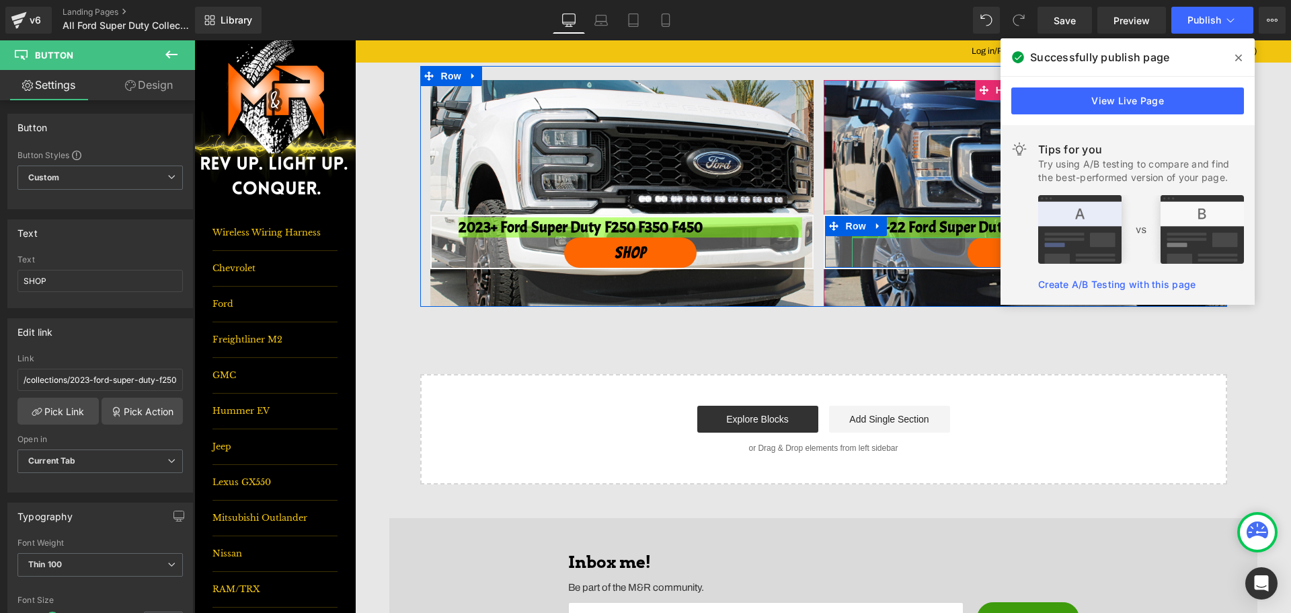
click at [986, 253] on link "SHOP" at bounding box center [1034, 252] width 132 height 30
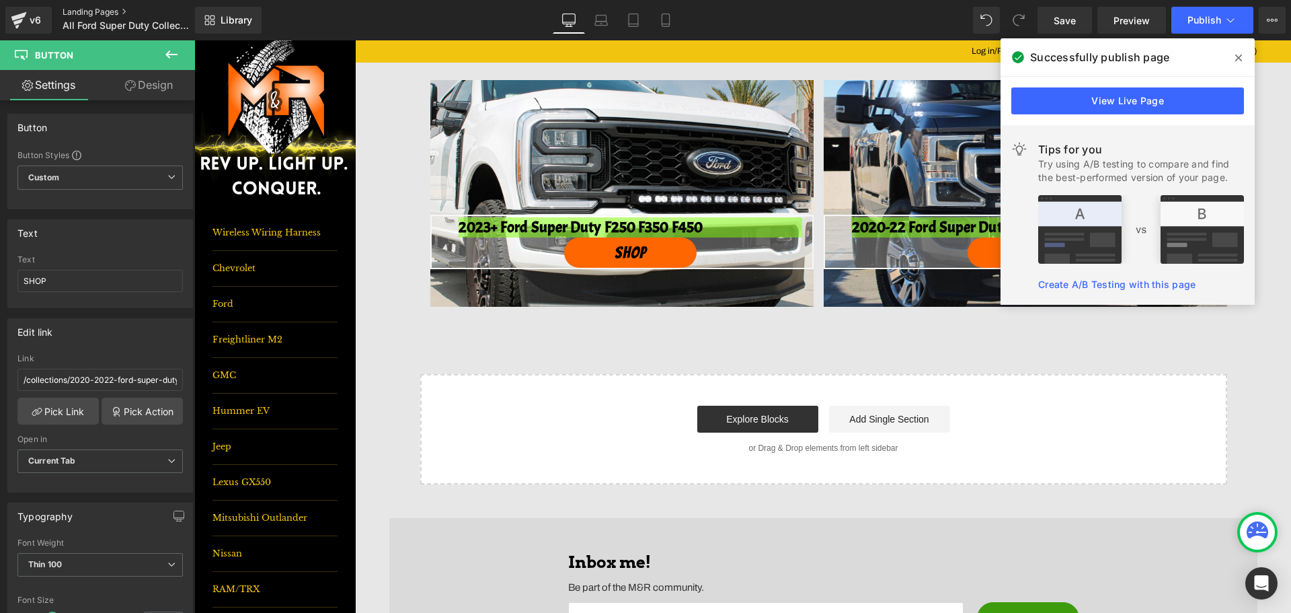
click at [92, 9] on link "Landing Pages" at bounding box center [140, 12] width 155 height 11
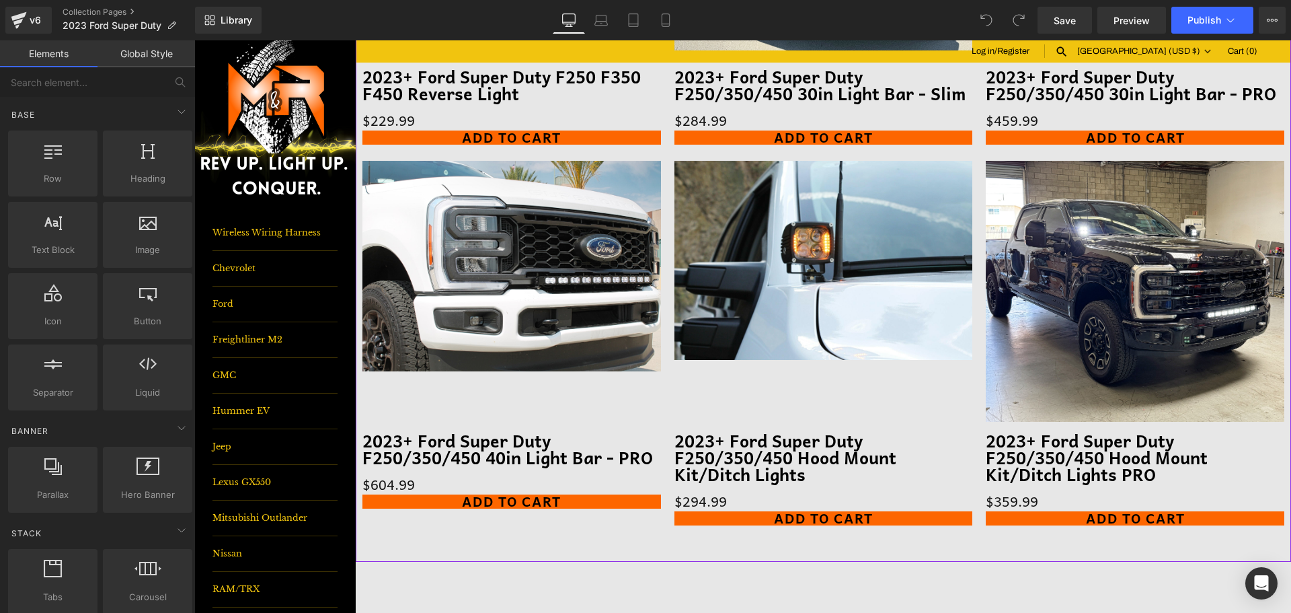
scroll to position [1009, 0]
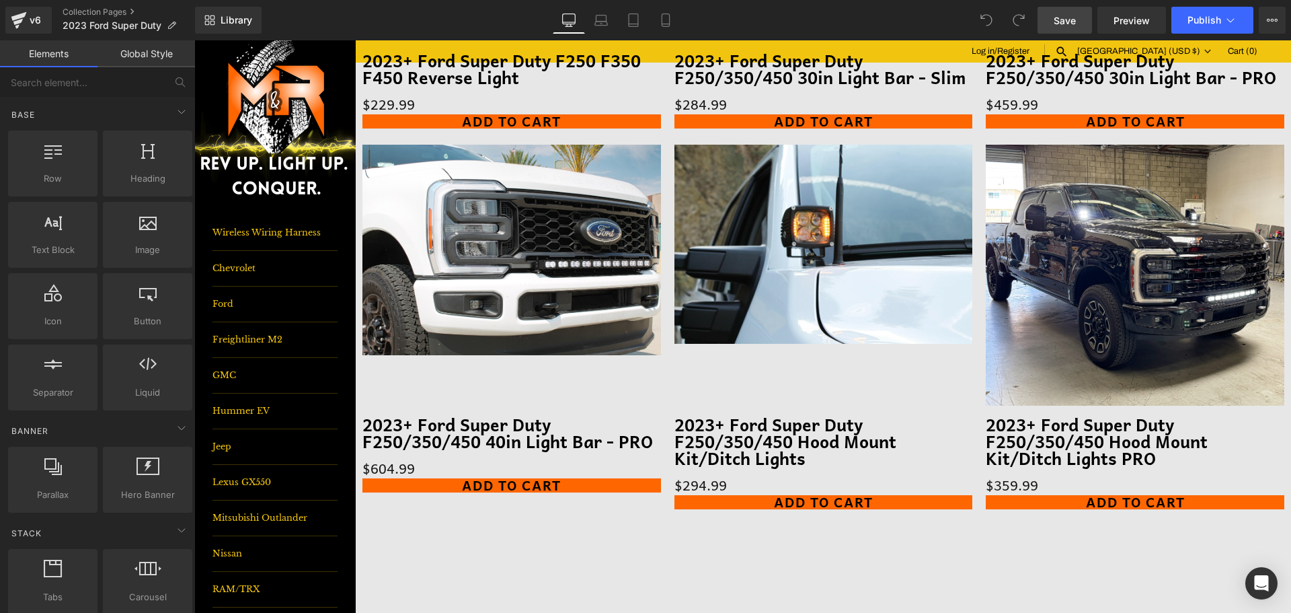
click at [1065, 22] on span "Save" at bounding box center [1065, 20] width 22 height 14
click at [1220, 20] on span "Publish" at bounding box center [1205, 20] width 34 height 11
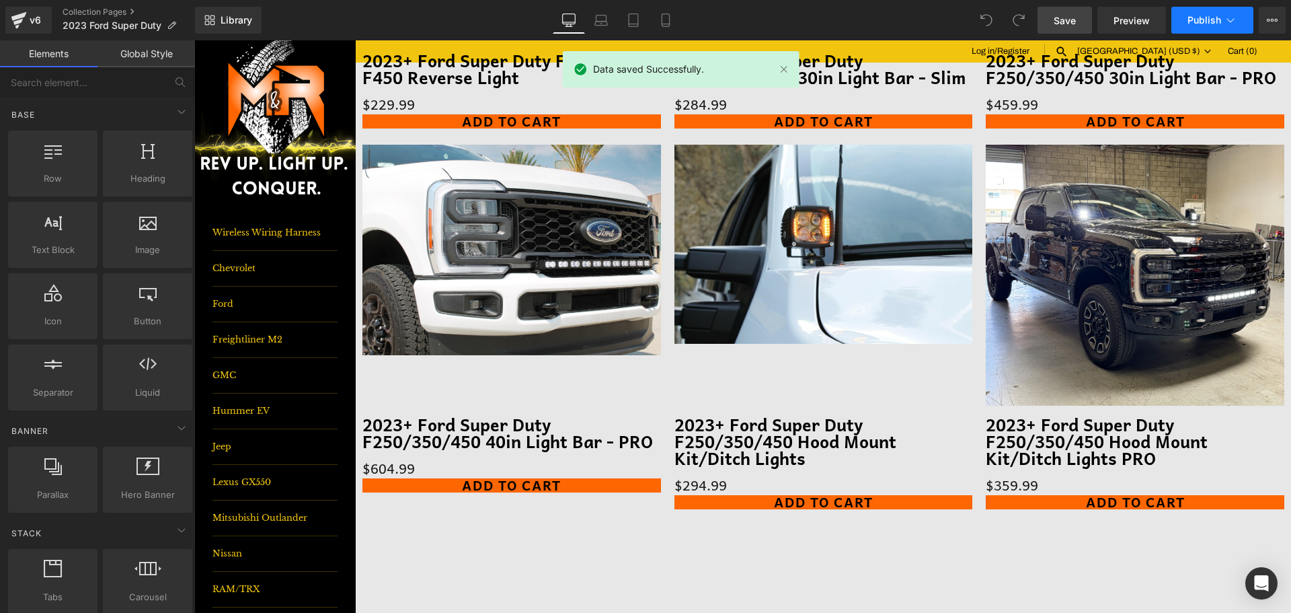
click at [1219, 26] on button "Publish" at bounding box center [1212, 20] width 82 height 27
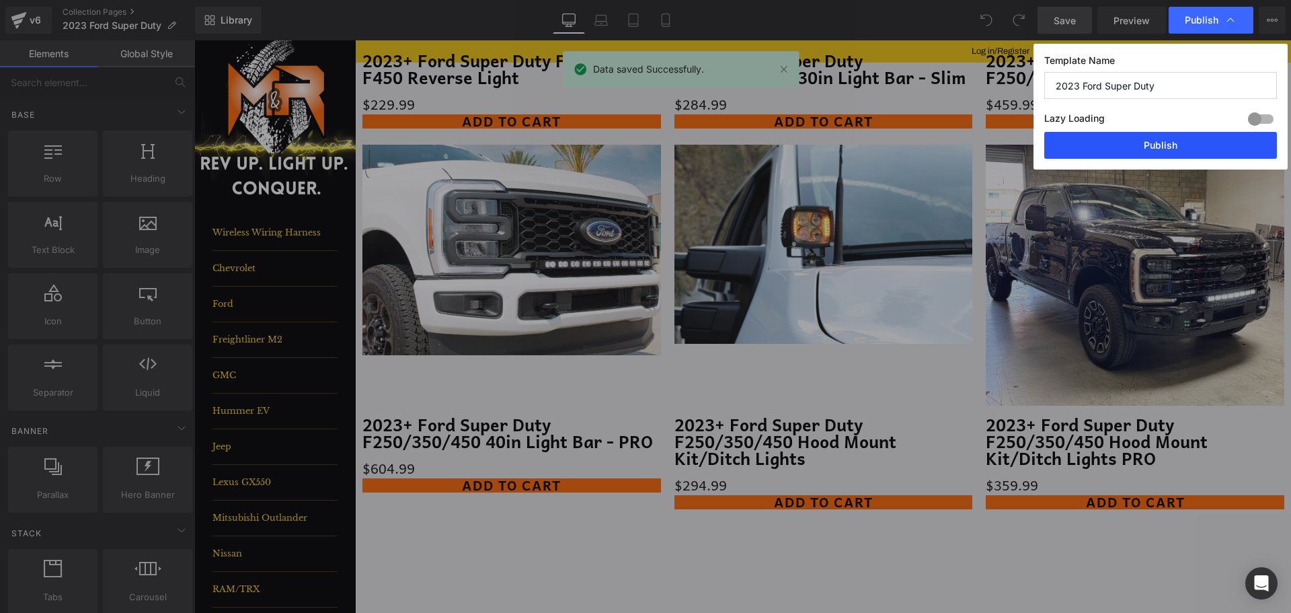
click at [1193, 145] on button "Publish" at bounding box center [1160, 145] width 233 height 27
